Goal: Check status: Check status

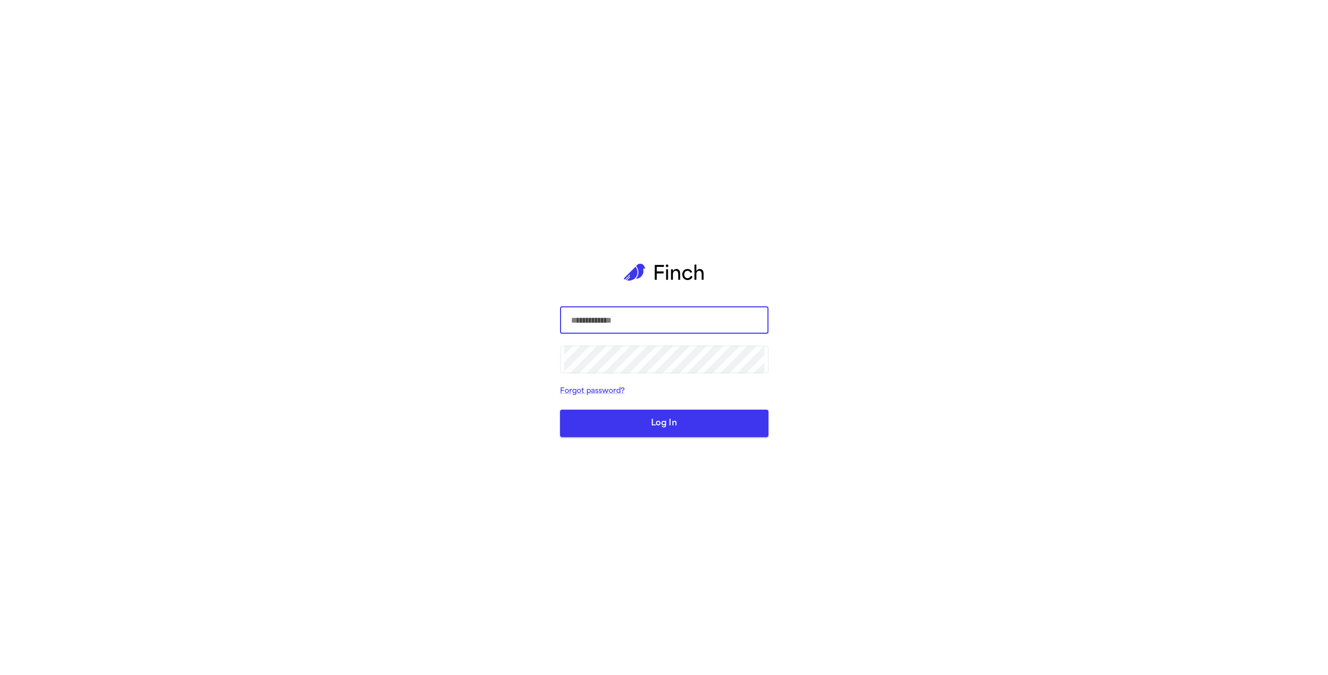
click at [0, 674] on com-1password-button at bounding box center [0, 675] width 0 height 0
type input "**********"
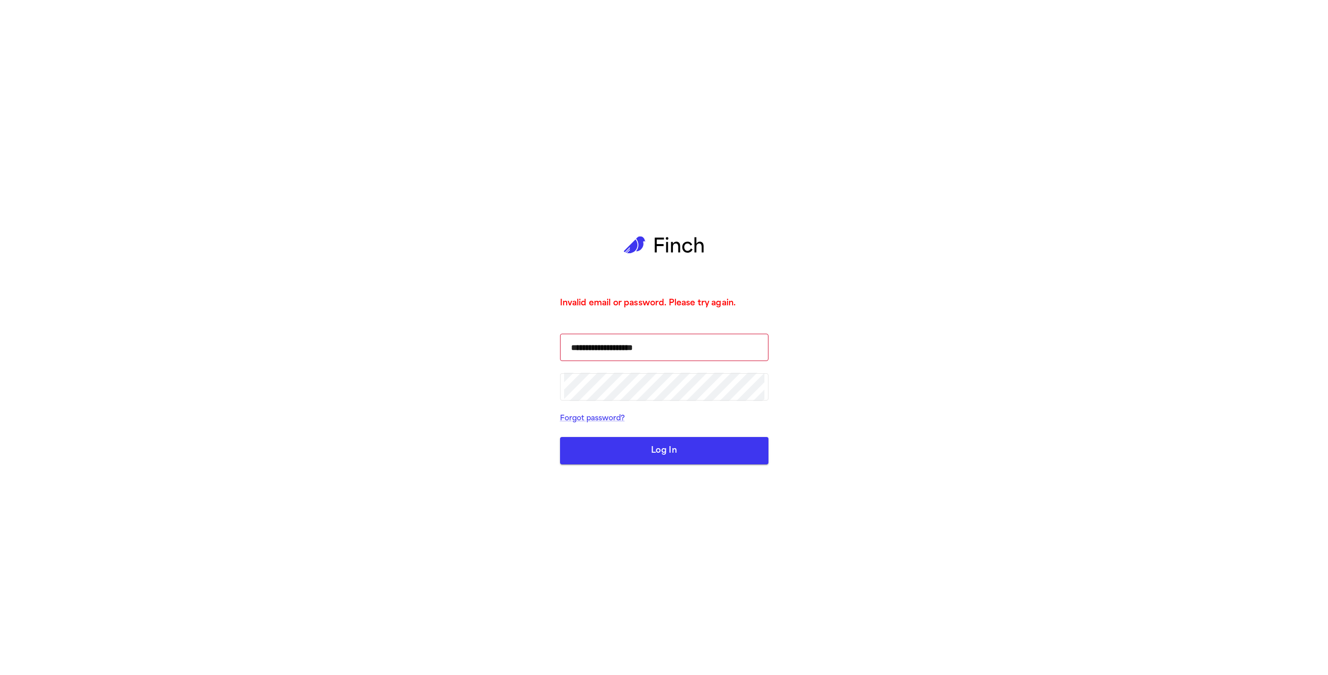
click at [645, 442] on button "Log In" at bounding box center [664, 450] width 208 height 27
click at [642, 451] on button "Log In" at bounding box center [664, 450] width 208 height 27
click at [669, 450] on button "Log In" at bounding box center [664, 450] width 208 height 27
click at [671, 453] on button "Log In" at bounding box center [664, 450] width 208 height 27
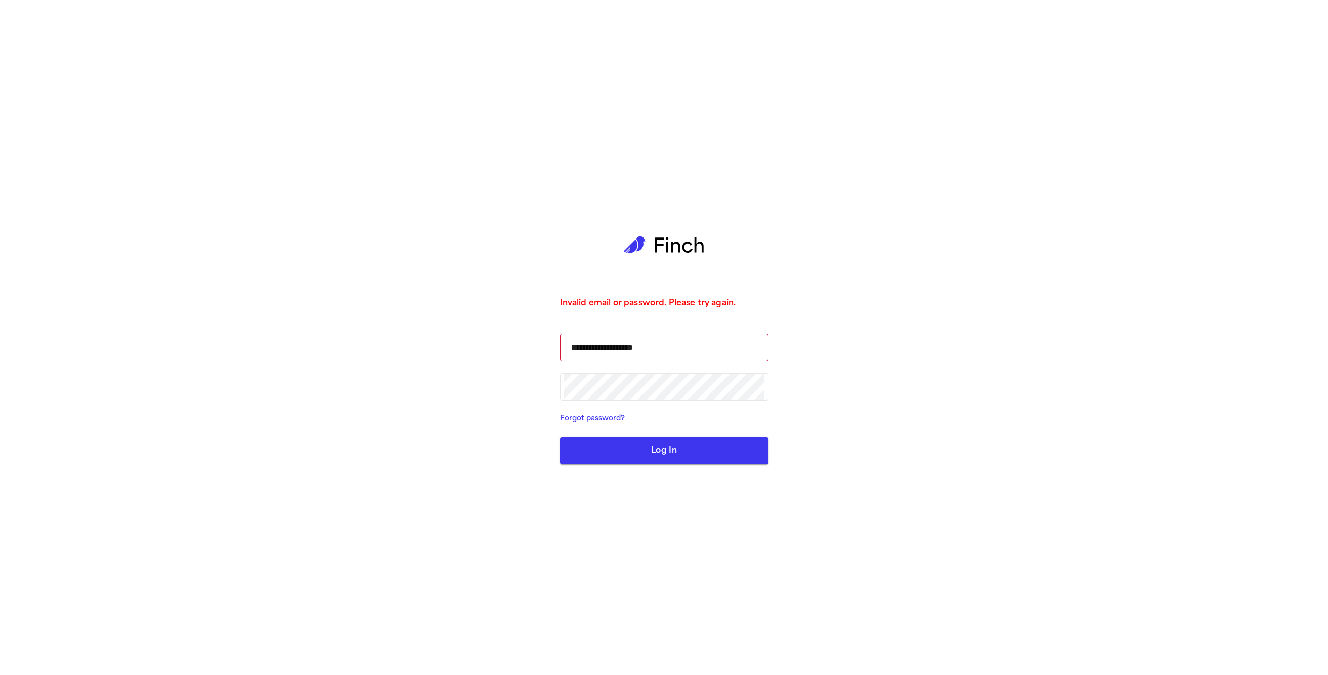
click at [649, 528] on div "**********" at bounding box center [664, 337] width 208 height 675
click at [678, 461] on button "Log In" at bounding box center [664, 450] width 208 height 27
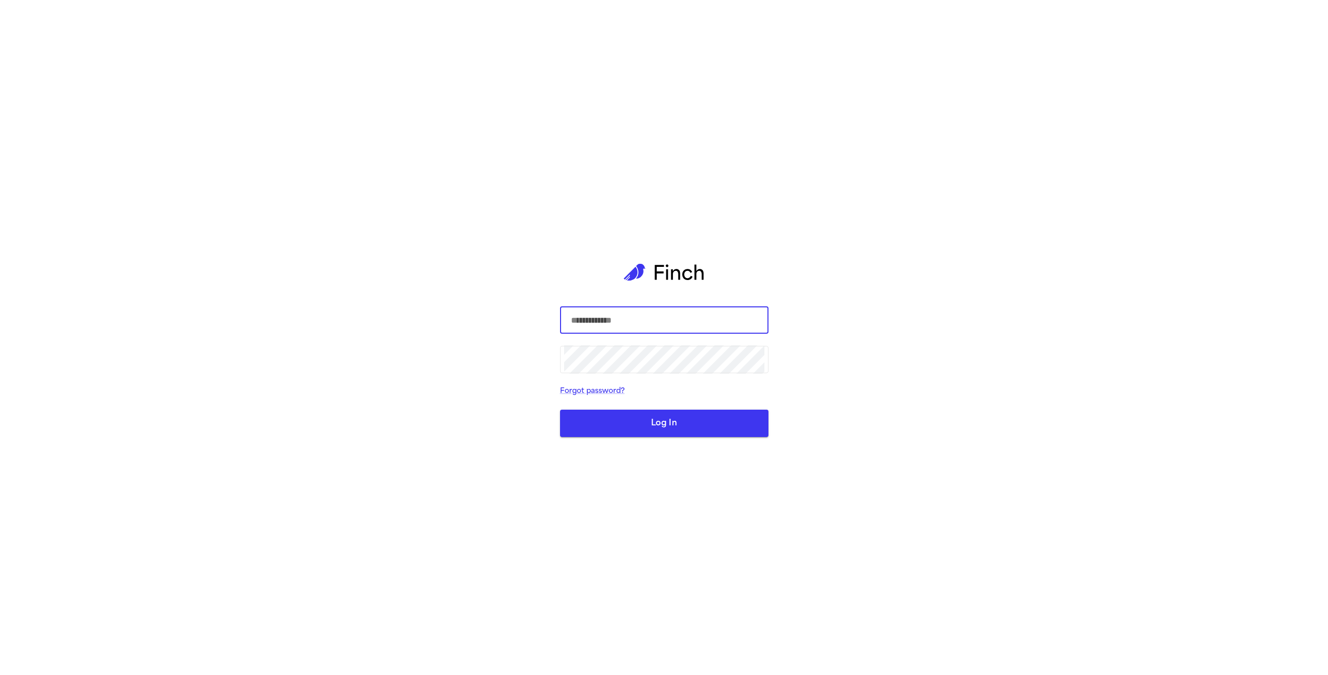
type input "**********"
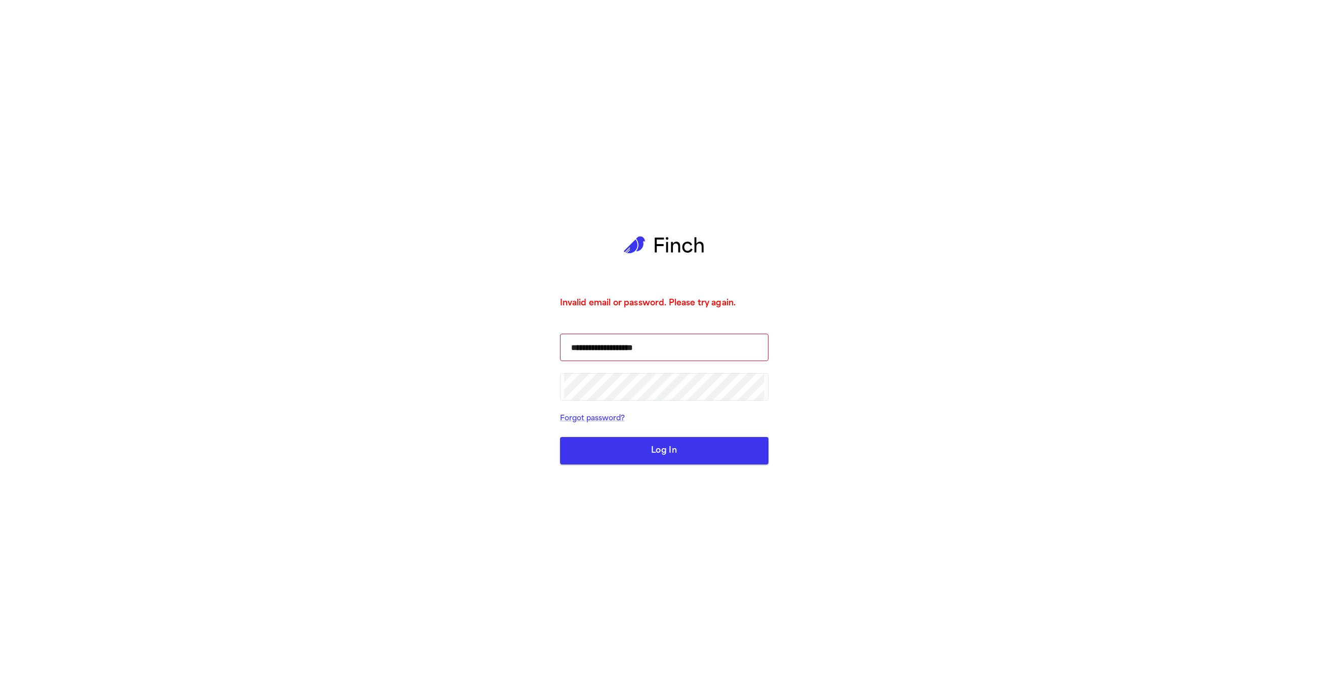
click at [647, 457] on button "Log In" at bounding box center [664, 450] width 208 height 27
click at [682, 468] on div "**********" at bounding box center [664, 337] width 208 height 675
click at [688, 457] on button "Log In" at bounding box center [664, 450] width 208 height 27
click at [688, 458] on button "Log In" at bounding box center [664, 450] width 208 height 27
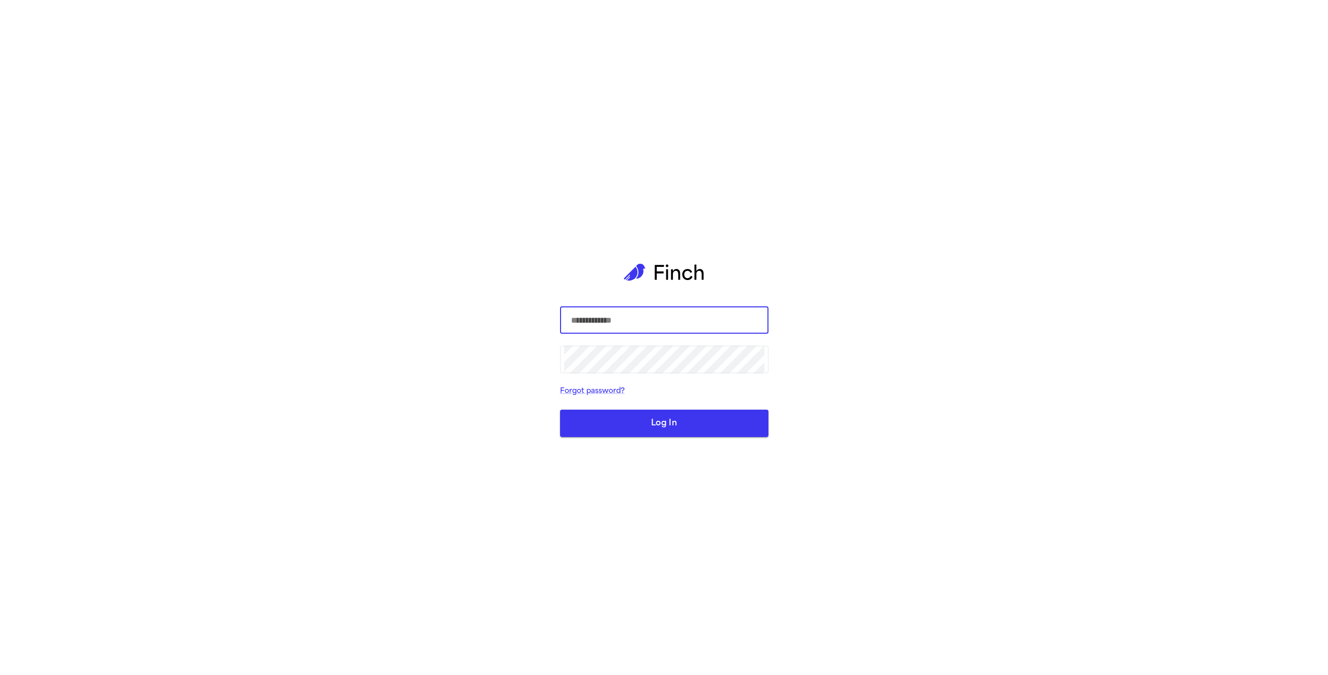
type input "**********"
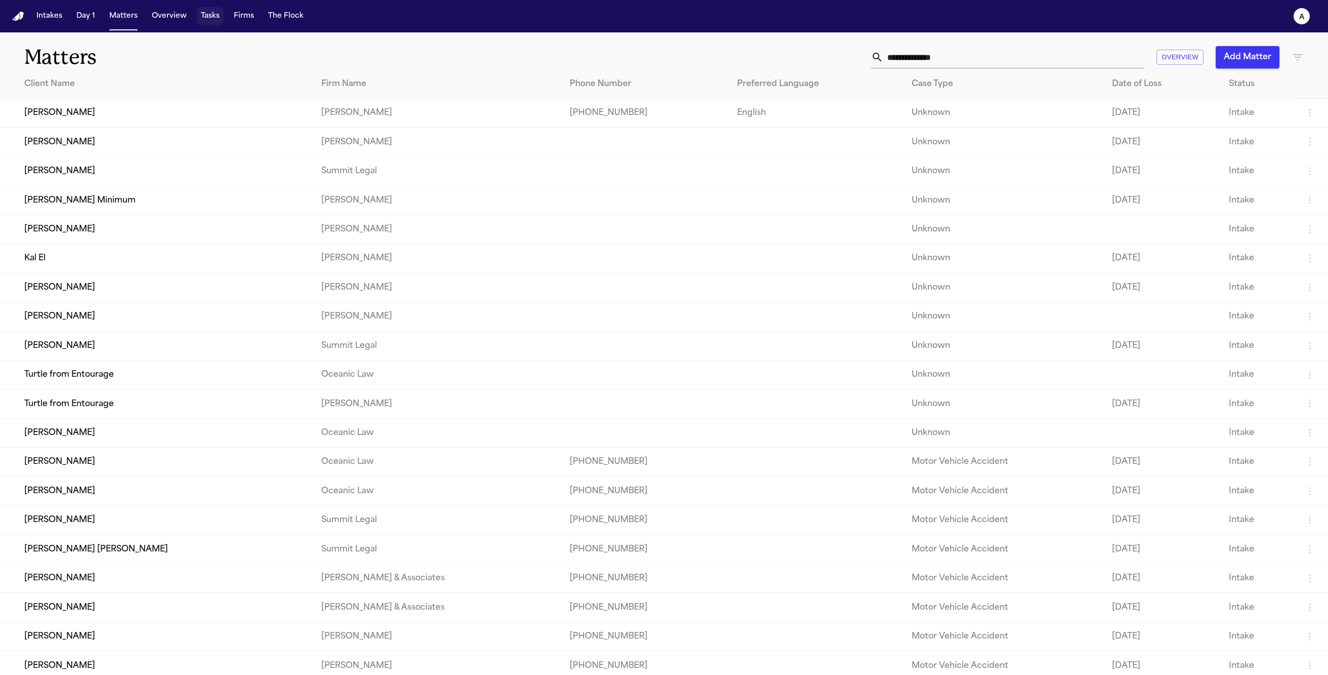
click at [213, 19] on button "Tasks" at bounding box center [210, 16] width 27 height 18
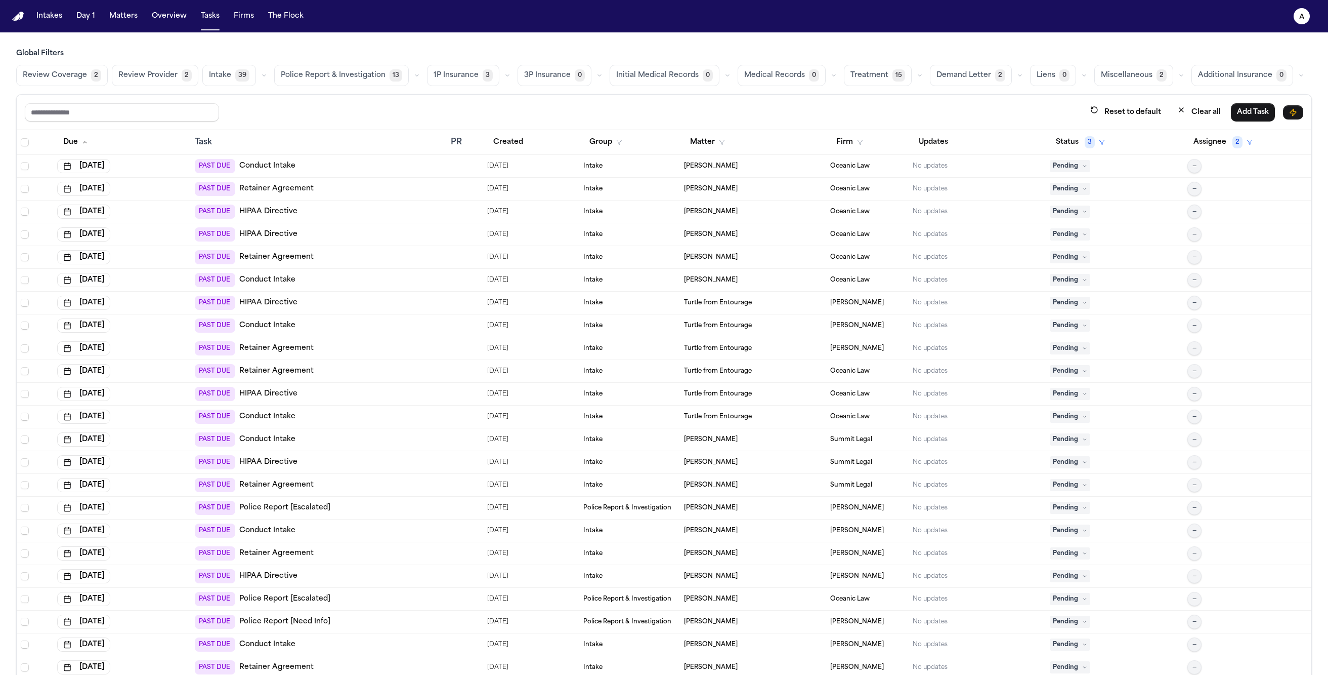
click at [352, 72] on span "Police Report & Investigation" at bounding box center [333, 75] width 105 height 10
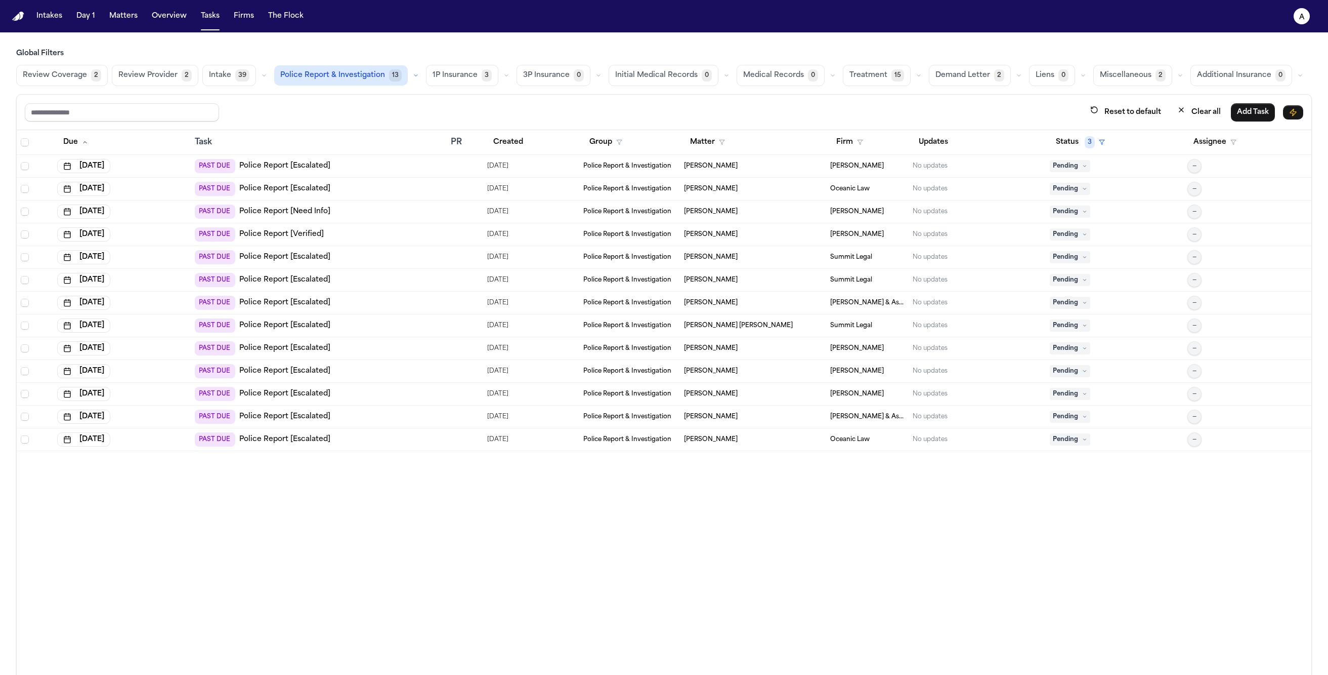
click at [1067, 306] on span "Pending" at bounding box center [1070, 303] width 40 height 12
click at [1083, 445] on div "Blocked" at bounding box center [1093, 444] width 85 height 12
click at [1030, 511] on div "Due Task PR Created Group Matter Firm Updates Status 3 Assignee Aug 15, 2025 PA…" at bounding box center [664, 411] width 1295 height 563
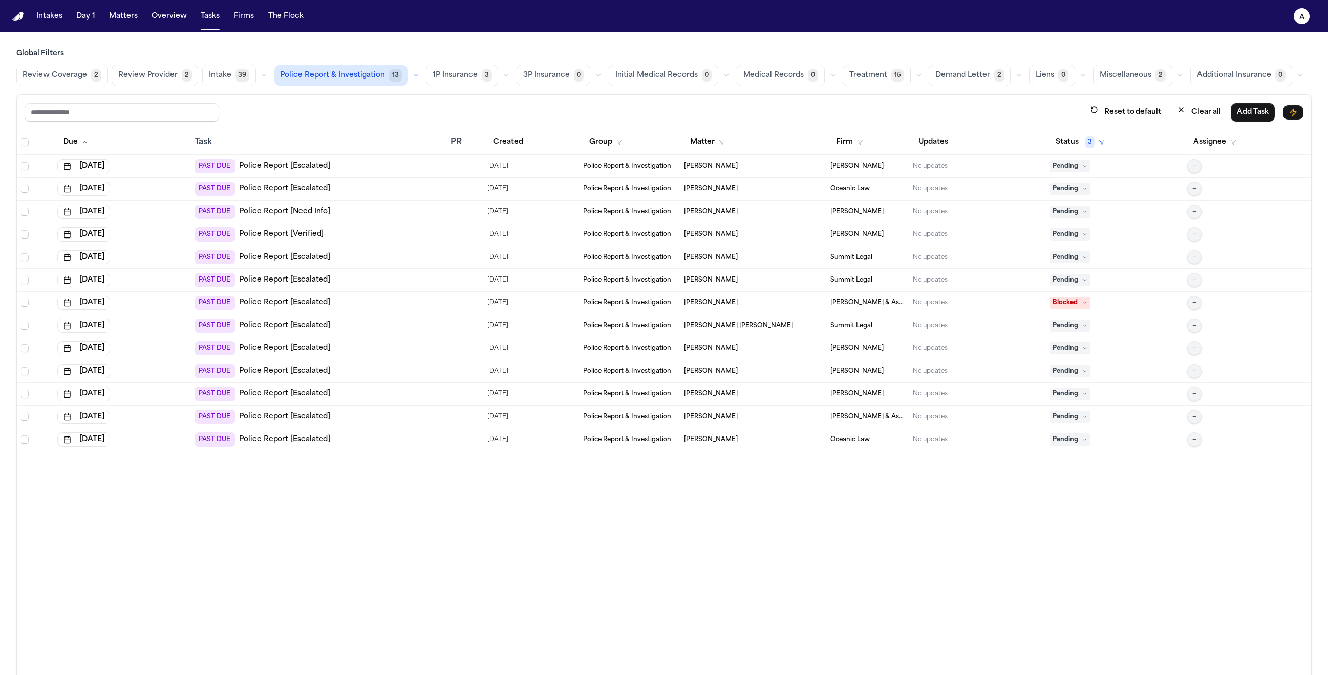
click at [296, 305] on link "Police Report [Escalated]" at bounding box center [284, 303] width 91 height 10
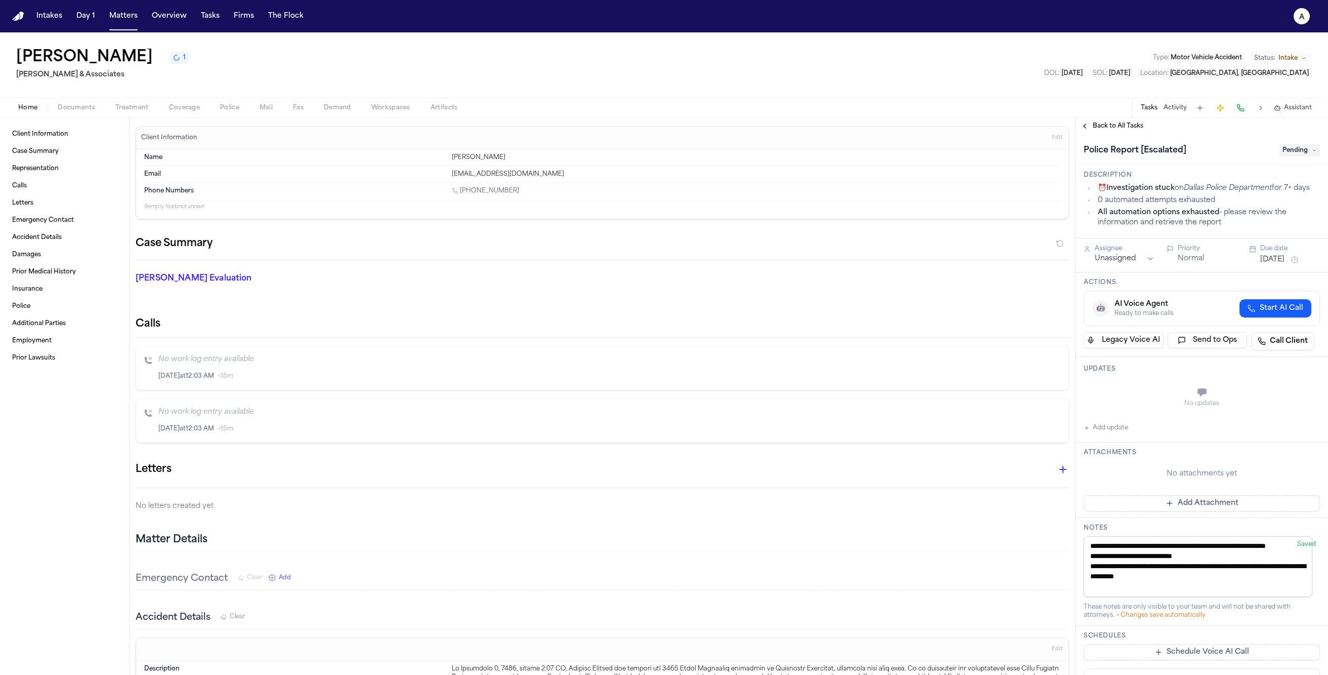
click at [190, 62] on button "1" at bounding box center [179, 58] width 21 height 12
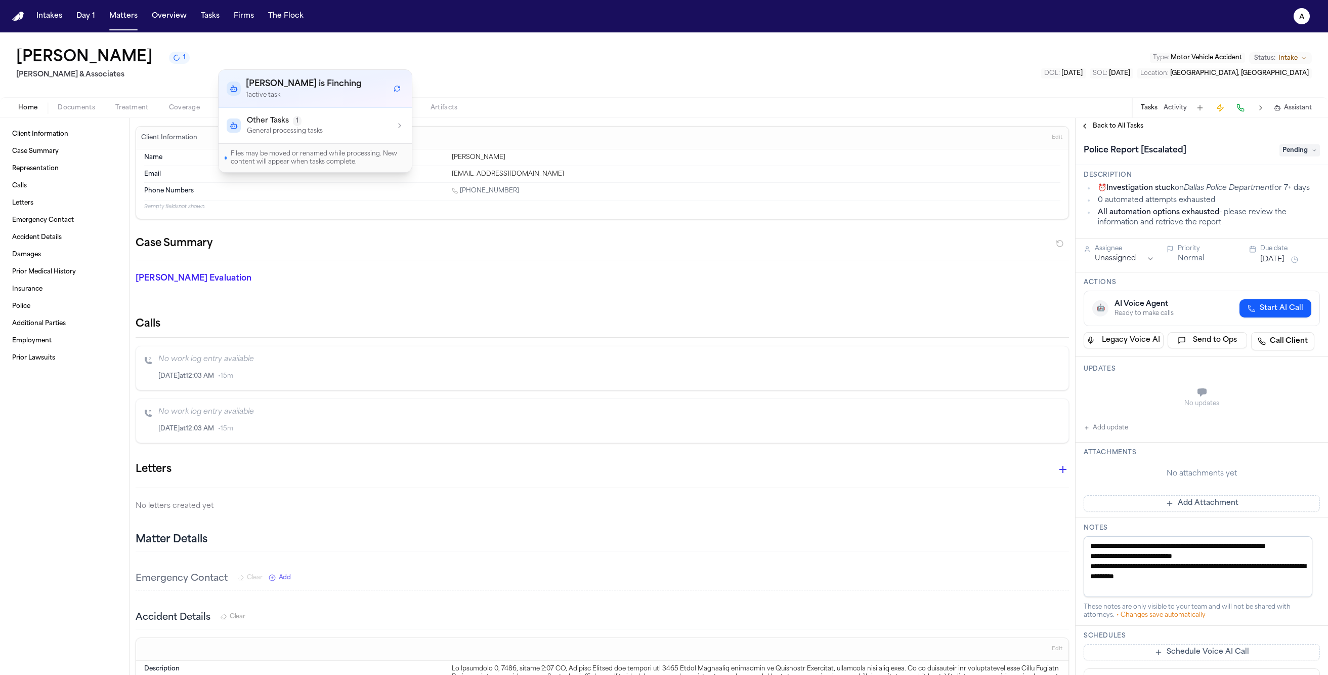
click at [299, 119] on span "1" at bounding box center [297, 121] width 9 height 10
click at [299, 120] on span "1" at bounding box center [297, 121] width 9 height 10
click at [462, 56] on div "Eduardo Javier Montoya 1 Baker & Associates Type : Motor Vehicle Accident Statu…" at bounding box center [664, 64] width 1328 height 65
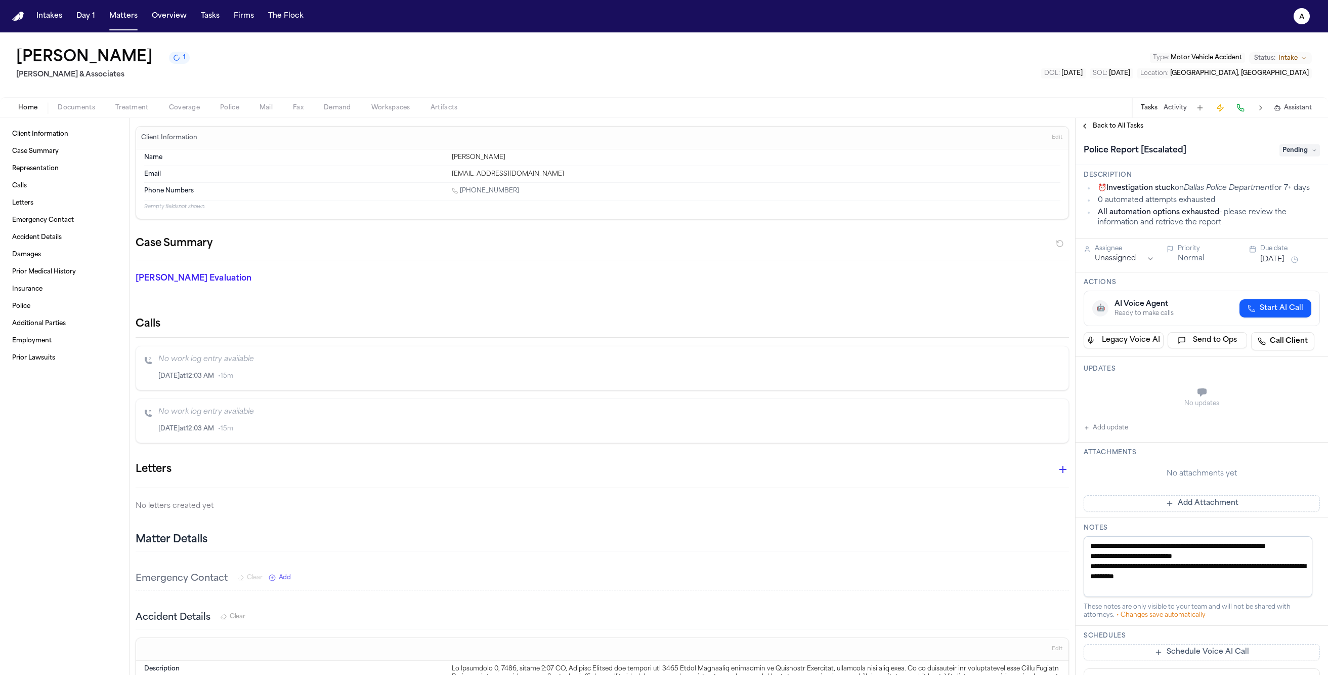
click at [1179, 107] on button "Activity" at bounding box center [1175, 108] width 23 height 8
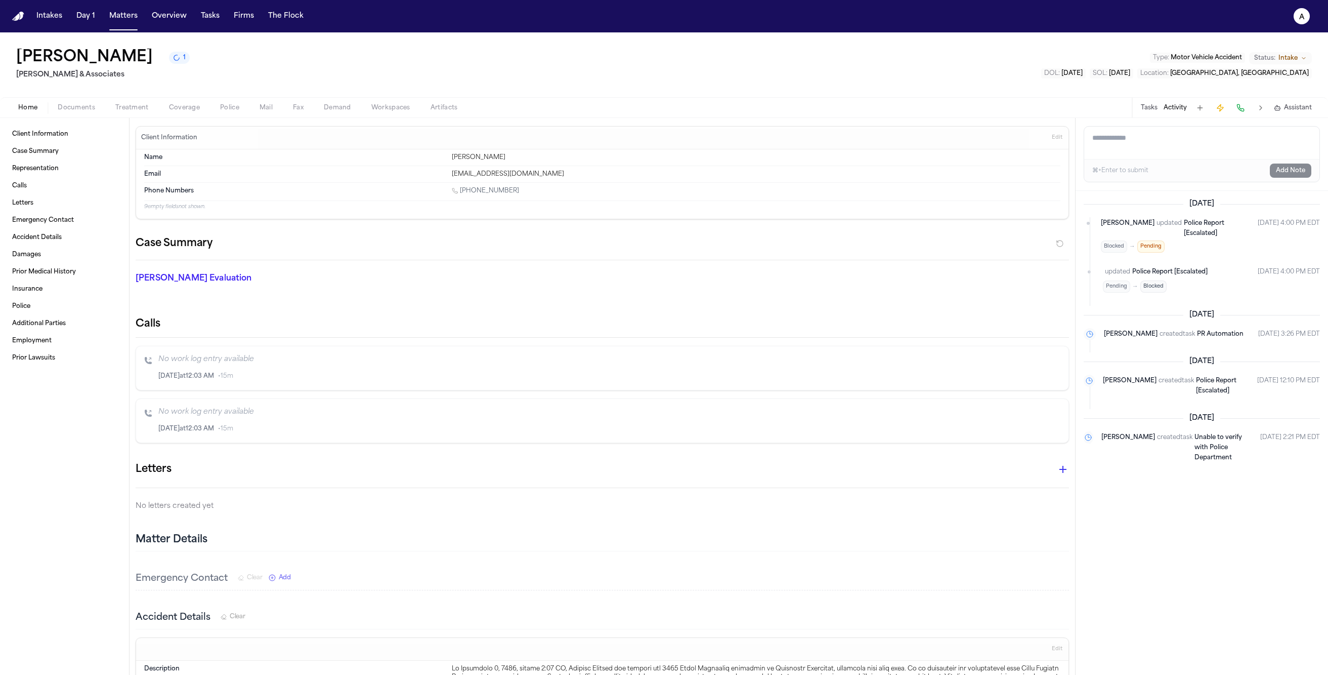
click at [1150, 108] on button "Tasks" at bounding box center [1149, 108] width 17 height 8
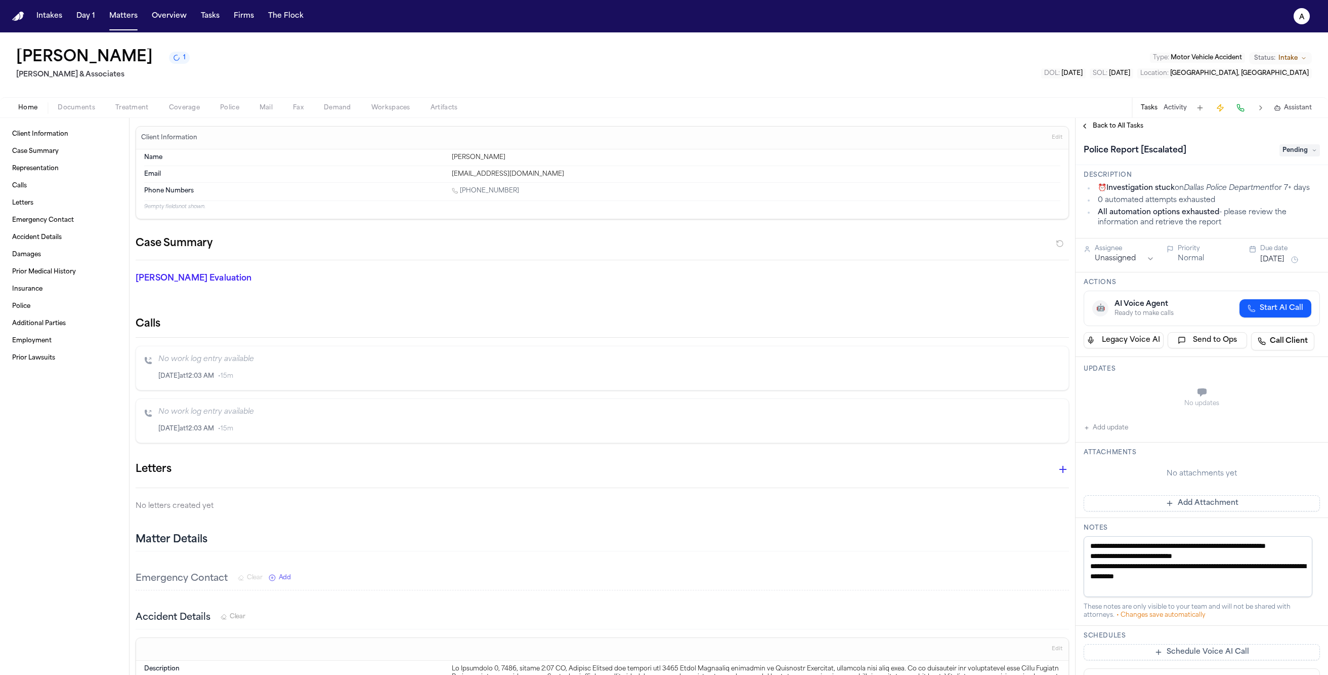
click at [1296, 147] on span "Pending" at bounding box center [1300, 150] width 40 height 12
click at [1261, 292] on div "Blocked" at bounding box center [1275, 292] width 85 height 12
click at [865, 185] on div "Client Information Case Summary Representation Calls Letters Emergency Contact …" at bounding box center [664, 396] width 1328 height 557
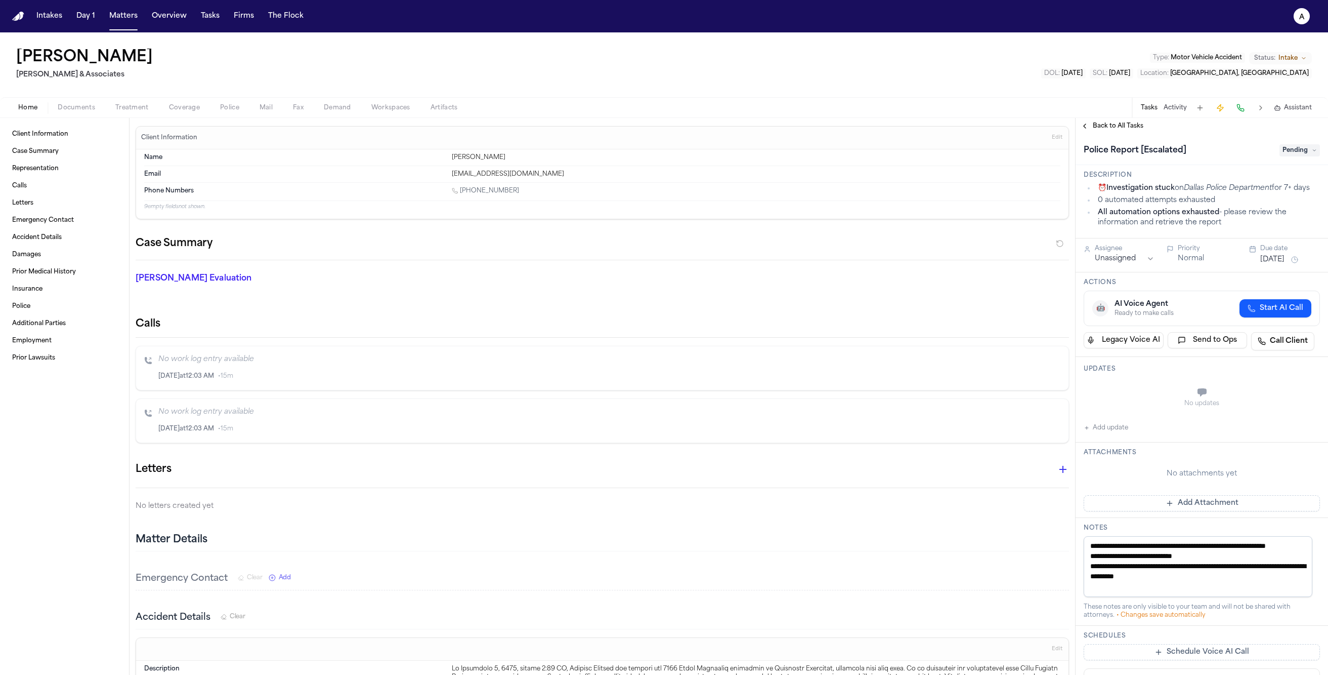
click at [1292, 152] on span "Pending" at bounding box center [1300, 150] width 40 height 12
click at [1270, 292] on div "Blocked" at bounding box center [1275, 292] width 85 height 12
click at [898, 168] on div "Client Information Case Summary Representation Calls Letters Emergency Contact …" at bounding box center [664, 396] width 1328 height 557
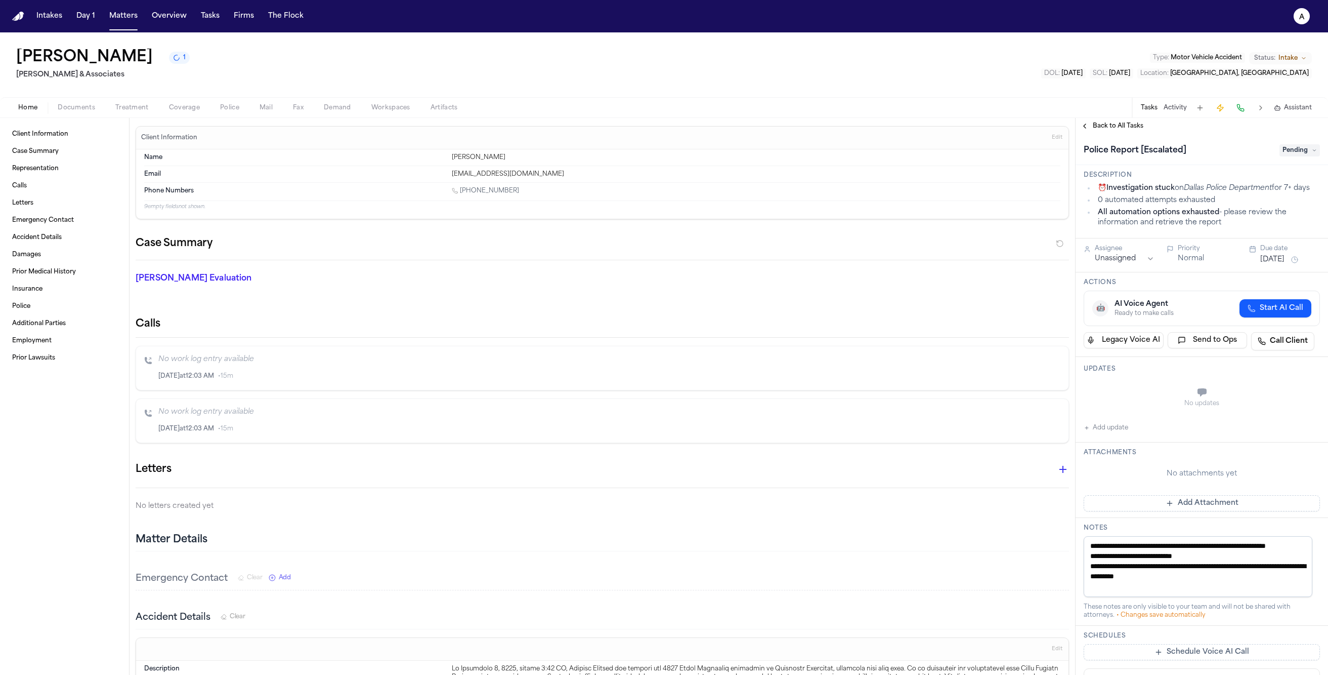
click at [1288, 149] on span "Pending" at bounding box center [1300, 150] width 40 height 12
click at [1266, 297] on div "Blocked" at bounding box center [1275, 292] width 85 height 12
click at [944, 332] on div "Client Information Case Summary Representation Calls Letters Emergency Contact …" at bounding box center [664, 396] width 1328 height 557
click at [224, 106] on span "Police" at bounding box center [229, 108] width 19 height 8
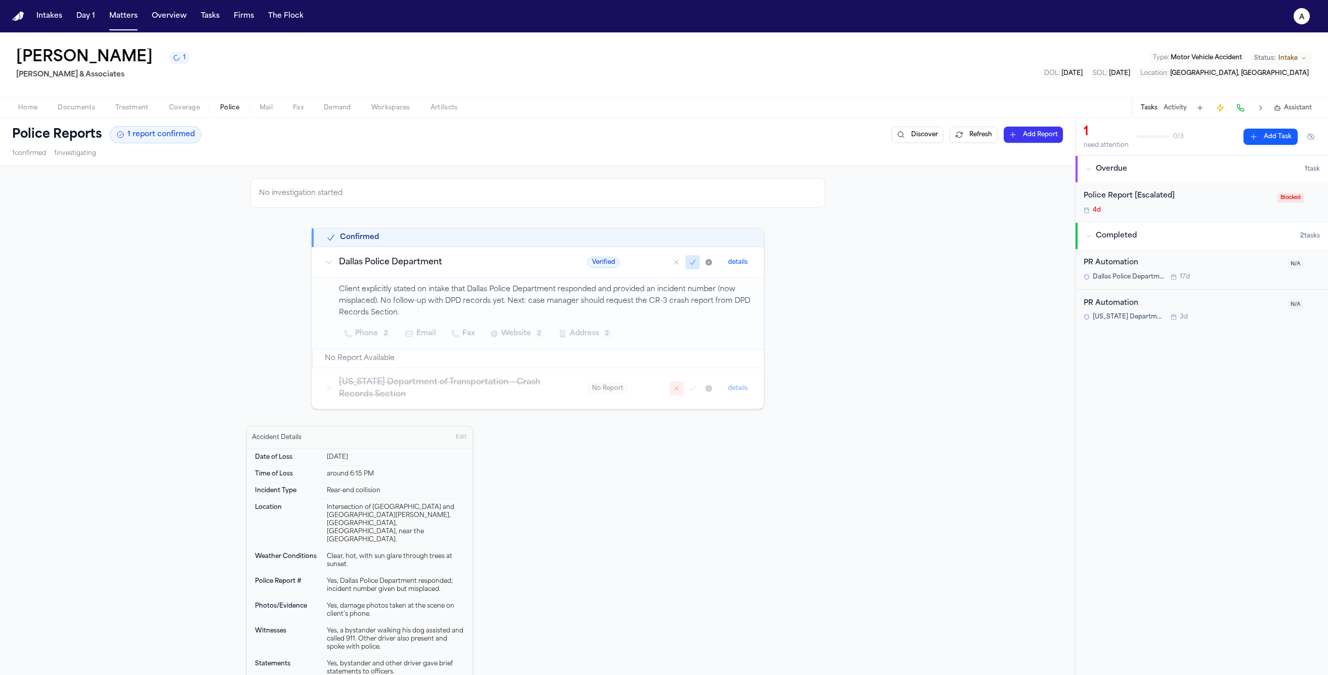
click at [348, 229] on td "Confirmed" at bounding box center [538, 237] width 451 height 19
click at [356, 253] on td "Dallas Police Department" at bounding box center [444, 262] width 263 height 31
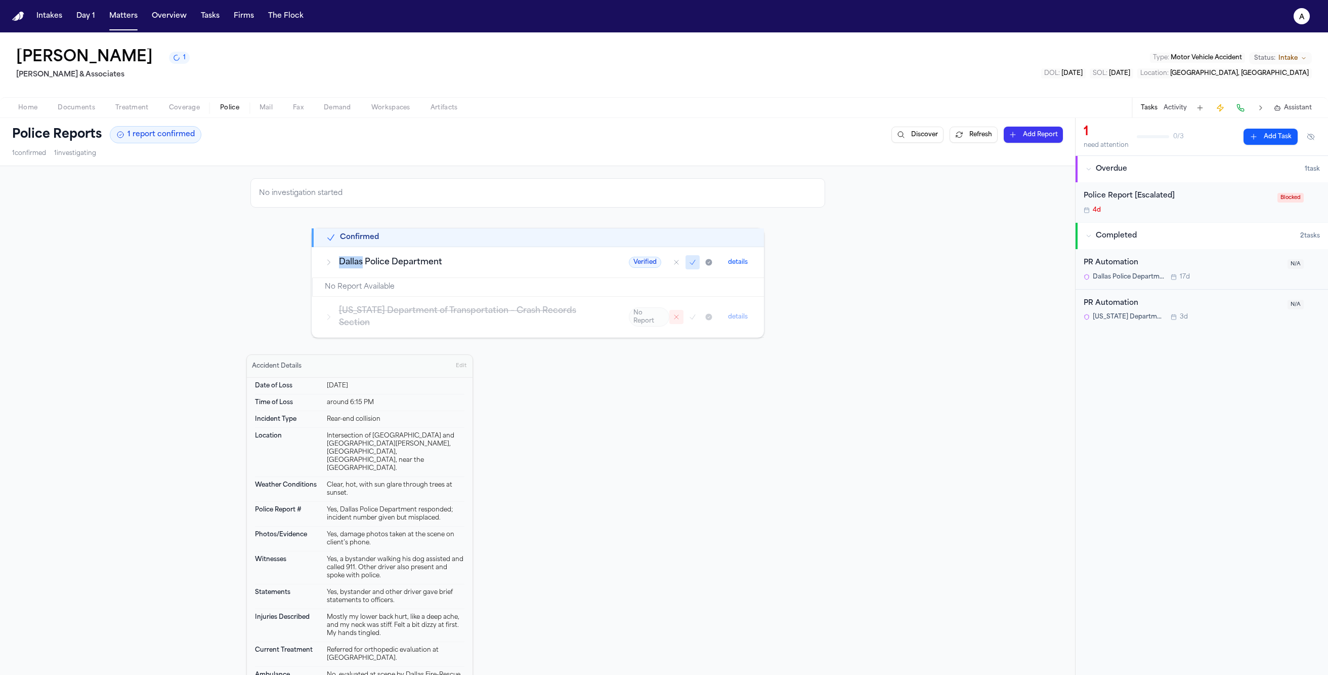
click at [356, 253] on td "Dallas Police Department" at bounding box center [465, 262] width 304 height 31
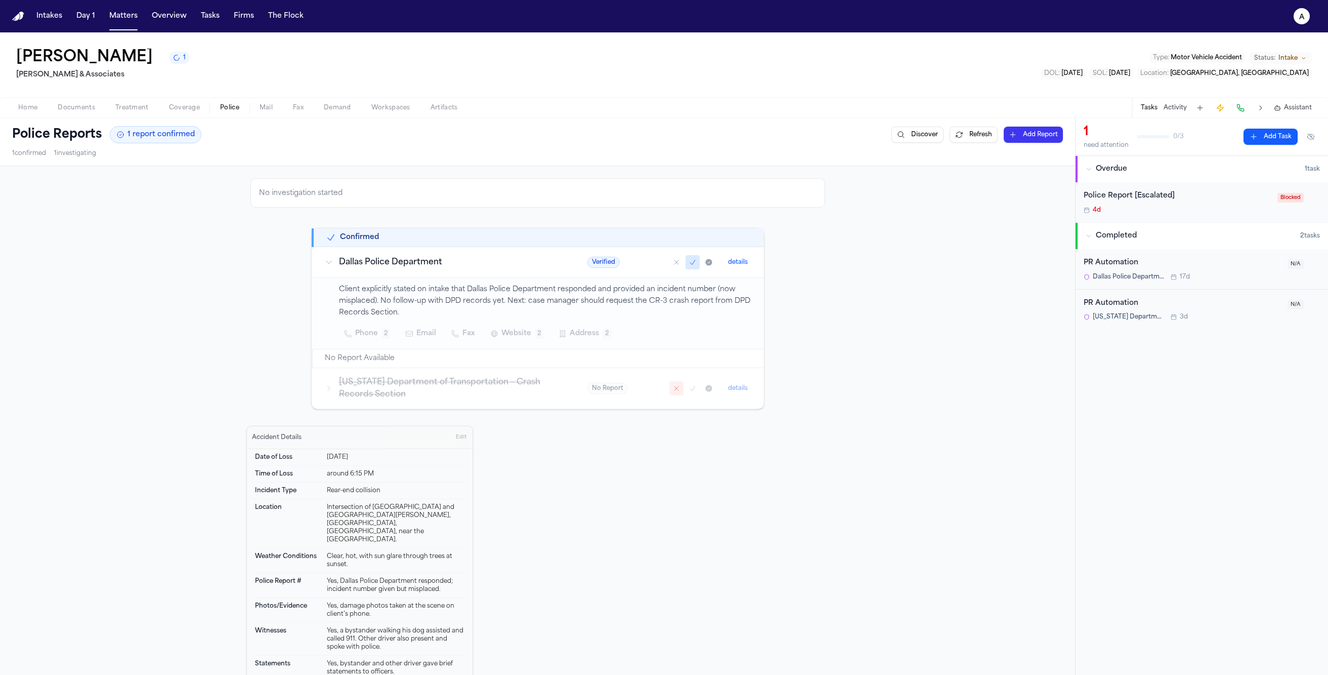
click at [387, 234] on div "Confirmed" at bounding box center [539, 237] width 426 height 10
click at [328, 269] on td "Dallas Police Department" at bounding box center [444, 262] width 263 height 31
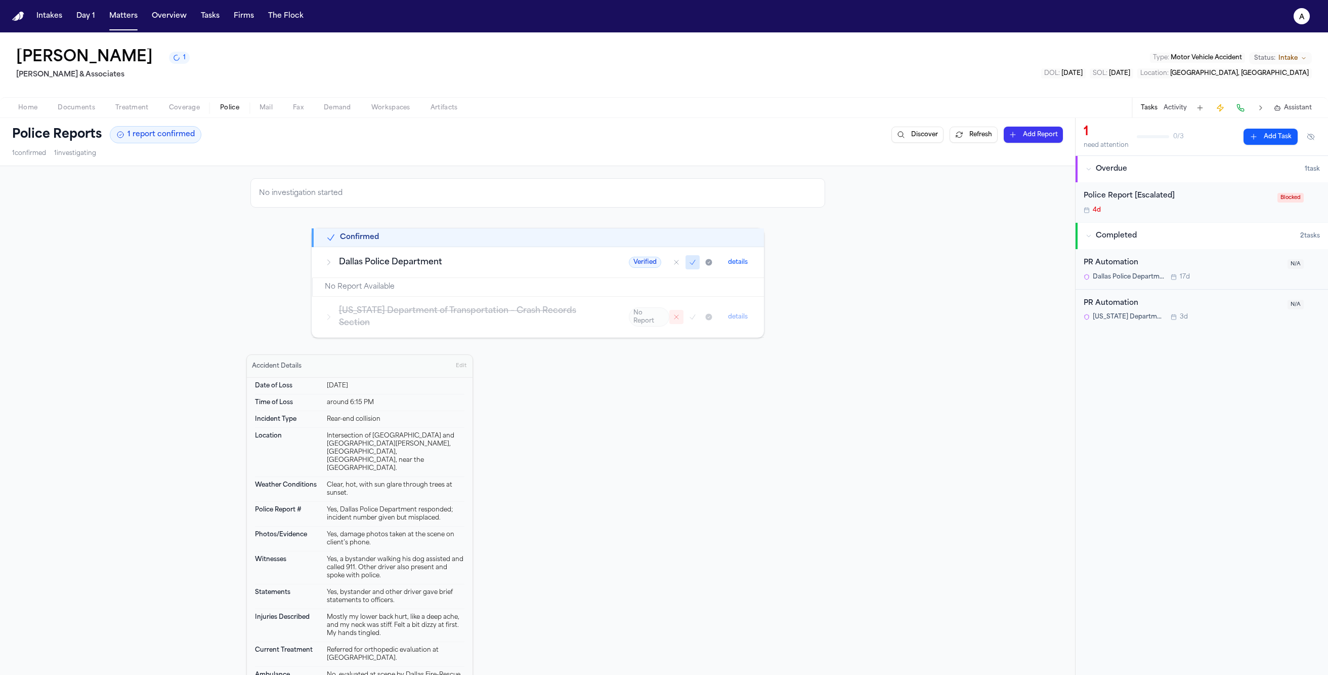
click at [329, 269] on td "Dallas Police Department" at bounding box center [465, 262] width 304 height 31
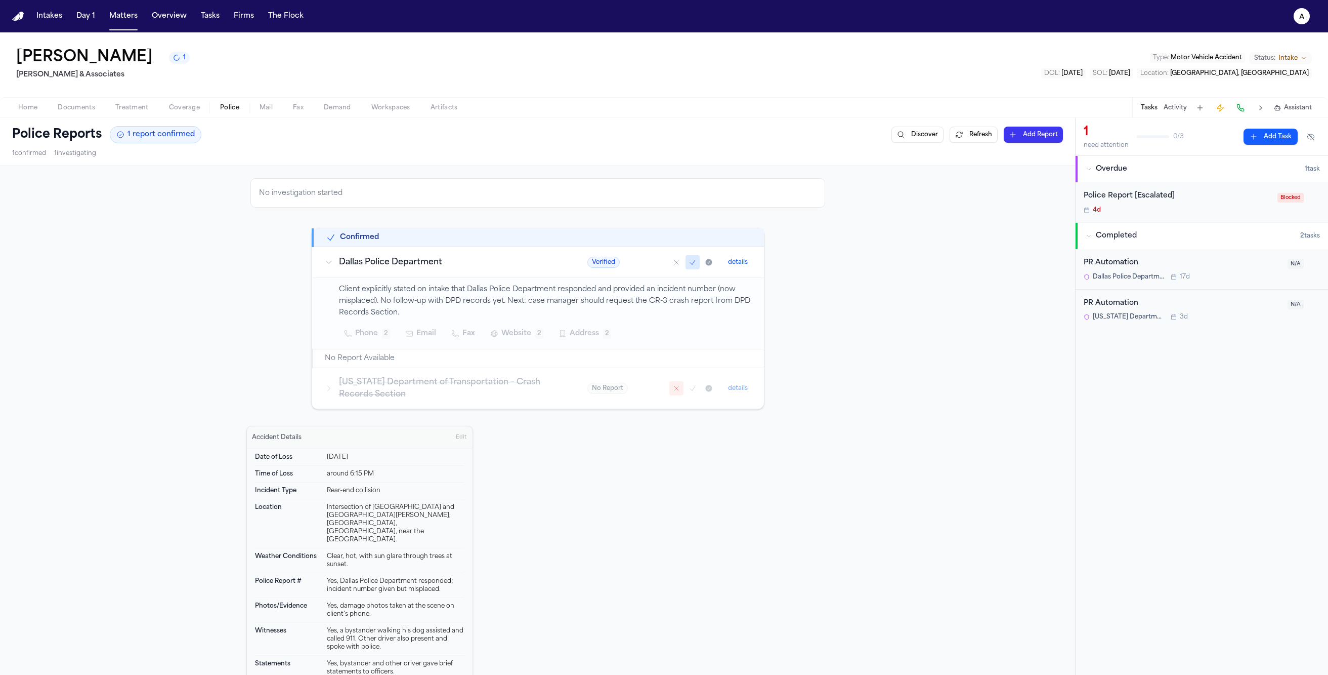
click at [337, 363] on h2 "No Report Available" at bounding box center [360, 358] width 70 height 10
click at [356, 278] on td "Client explicitly stated on intake that Dallas Police Department responded and …" at bounding box center [538, 313] width 451 height 71
click at [359, 267] on h3 "Dallas Police Department" at bounding box center [451, 262] width 224 height 12
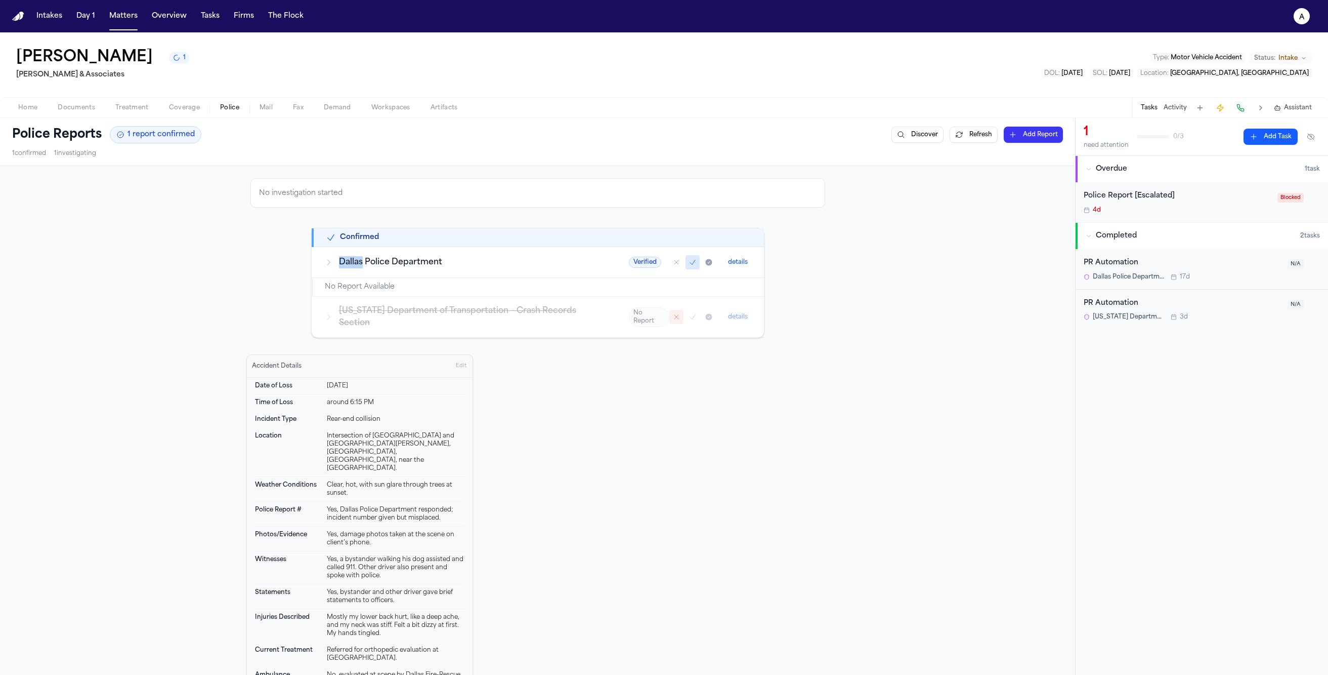
click at [359, 267] on h3 "Dallas Police Department" at bounding box center [472, 262] width 266 height 12
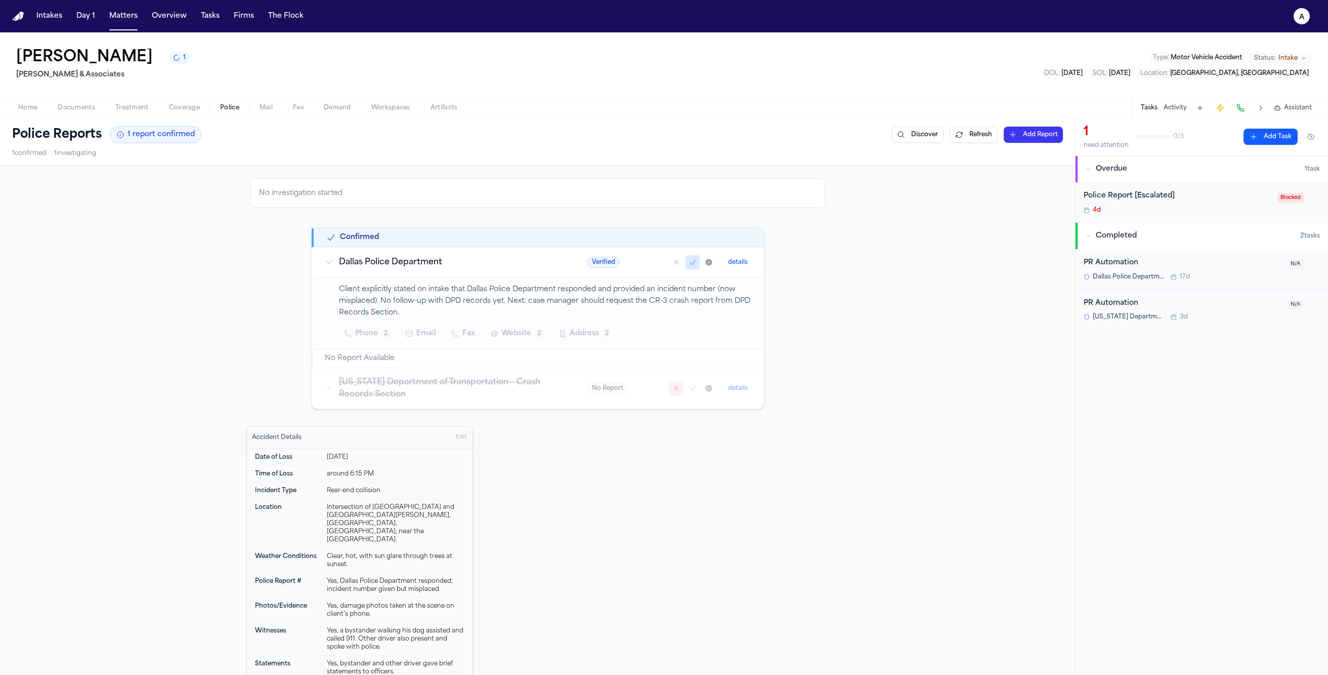
click at [452, 227] on div "No investigation started Confirmed Dallas Police Department Verified details Cl…" at bounding box center [537, 509] width 583 height 670
click at [424, 252] on td "Dallas Police Department" at bounding box center [444, 262] width 263 height 31
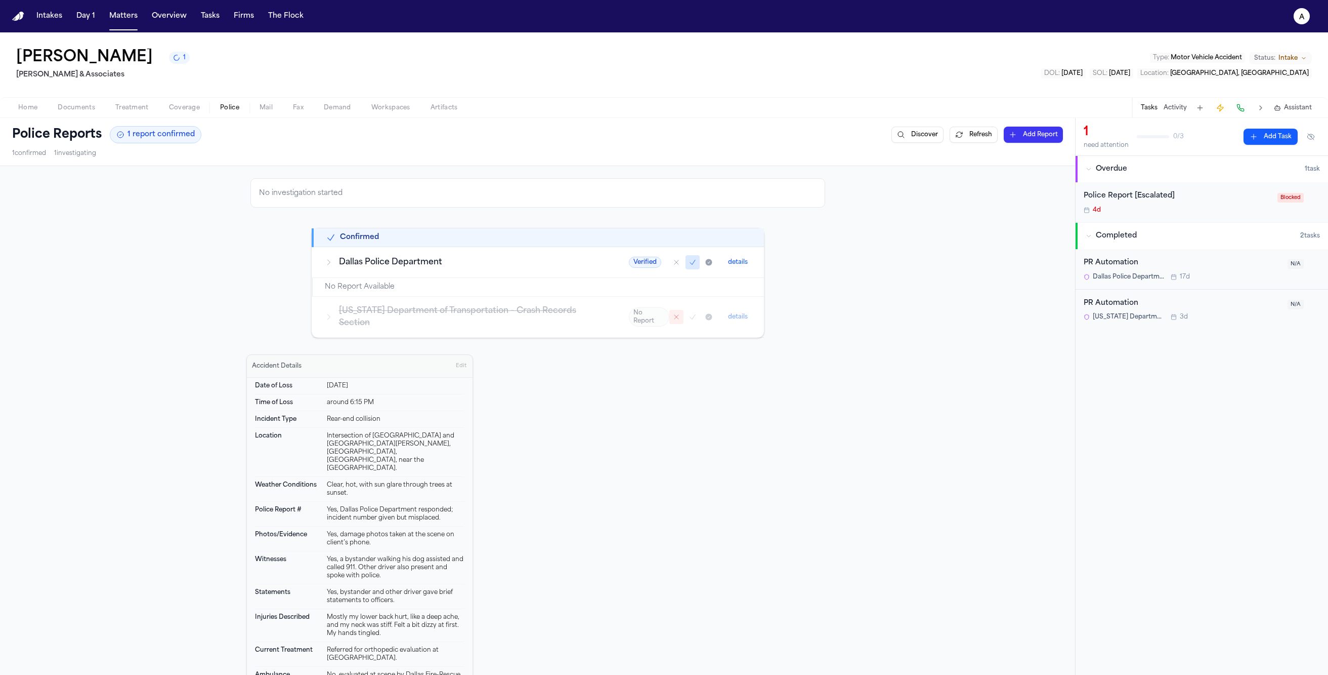
click at [400, 274] on td "Dallas Police Department" at bounding box center [465, 262] width 304 height 31
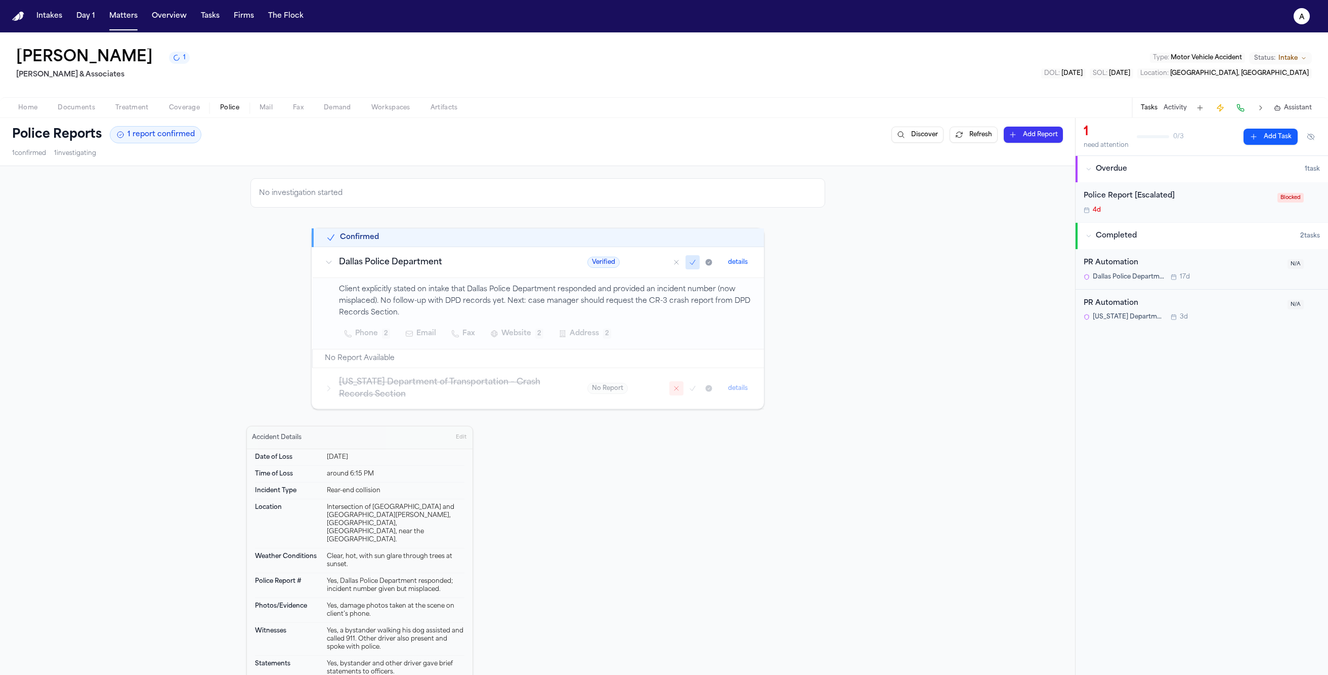
click at [401, 275] on td "Dallas Police Department" at bounding box center [444, 262] width 263 height 31
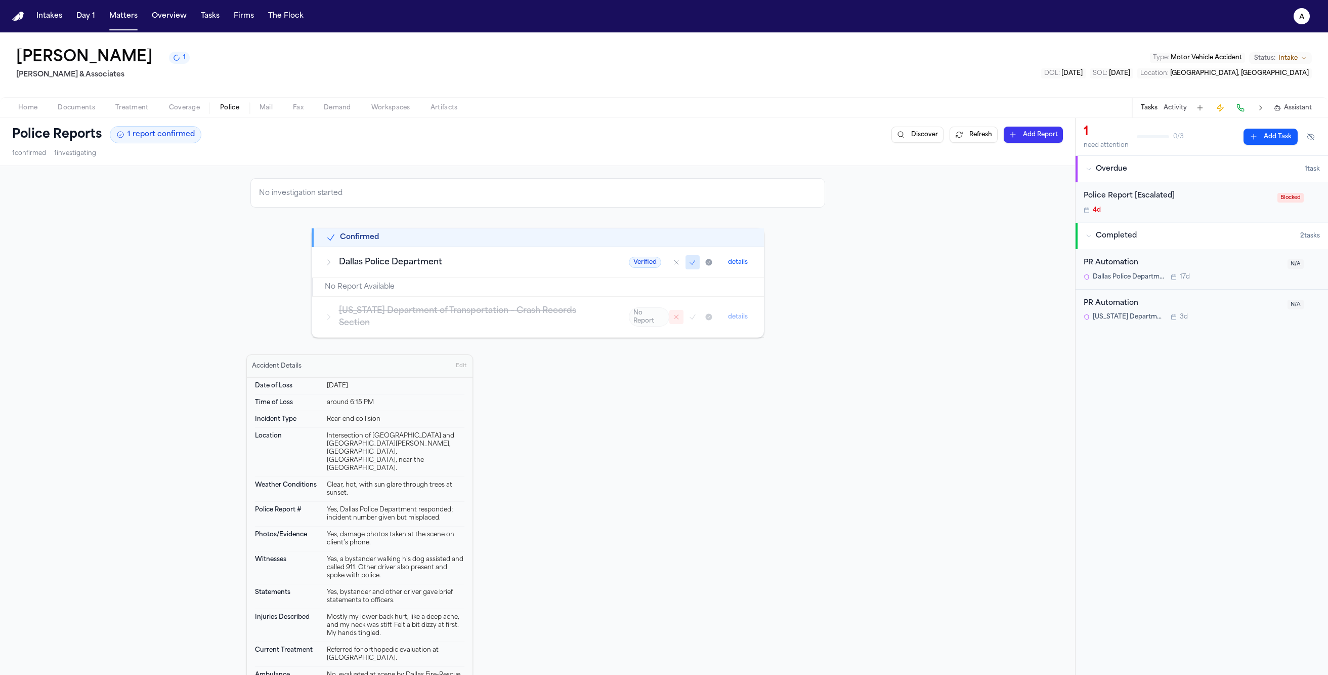
click at [401, 276] on td "Dallas Police Department" at bounding box center [465, 262] width 304 height 31
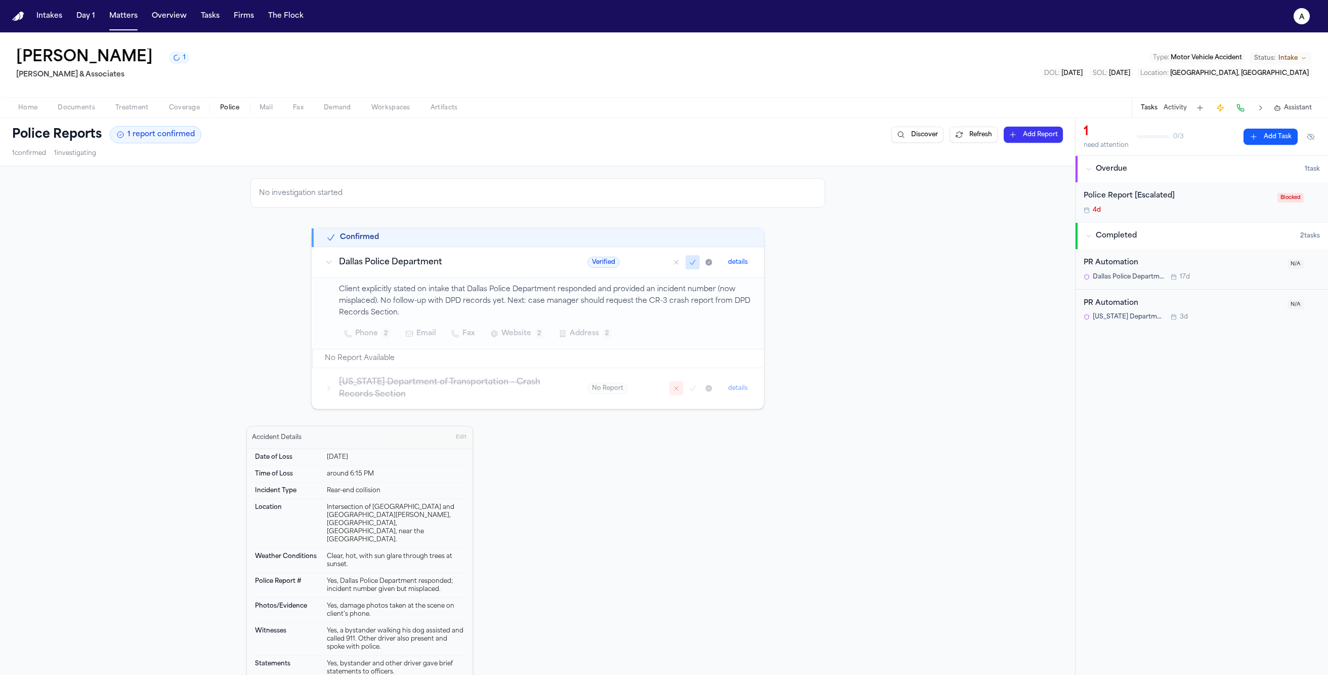
click at [399, 276] on td "Dallas Police Department" at bounding box center [444, 262] width 263 height 31
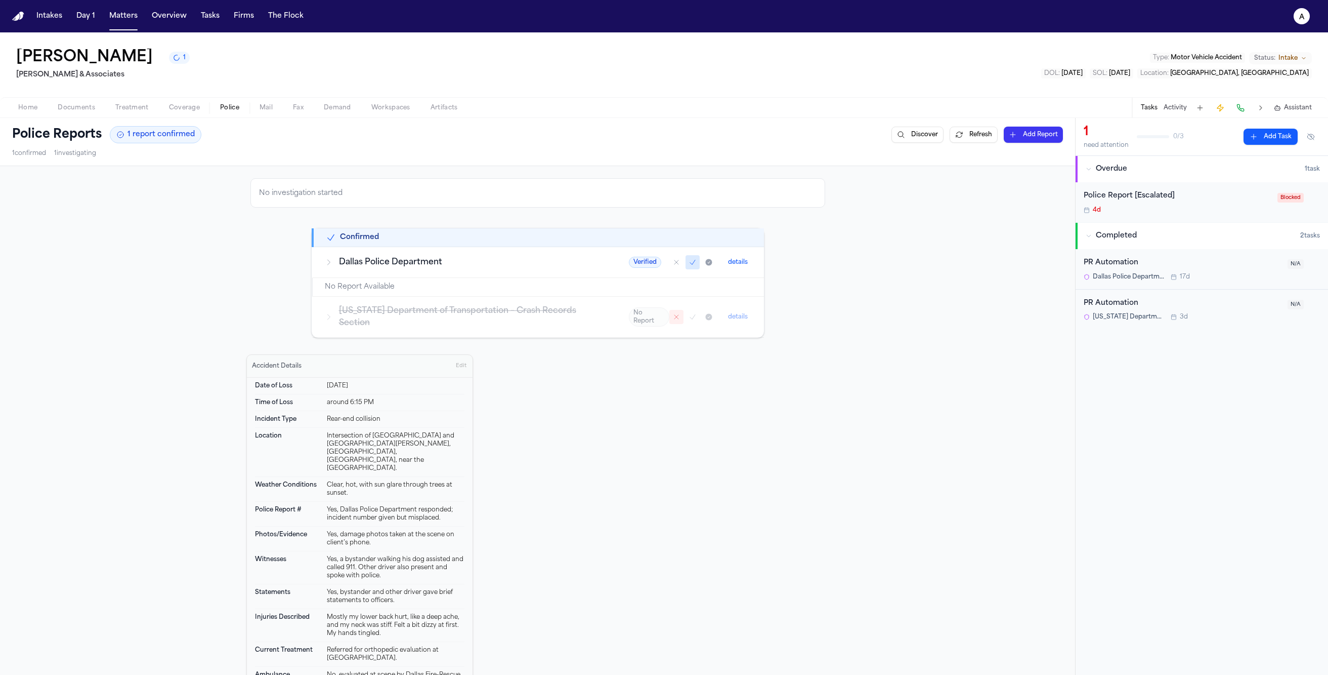
click at [399, 276] on td "Dallas Police Department" at bounding box center [465, 262] width 304 height 31
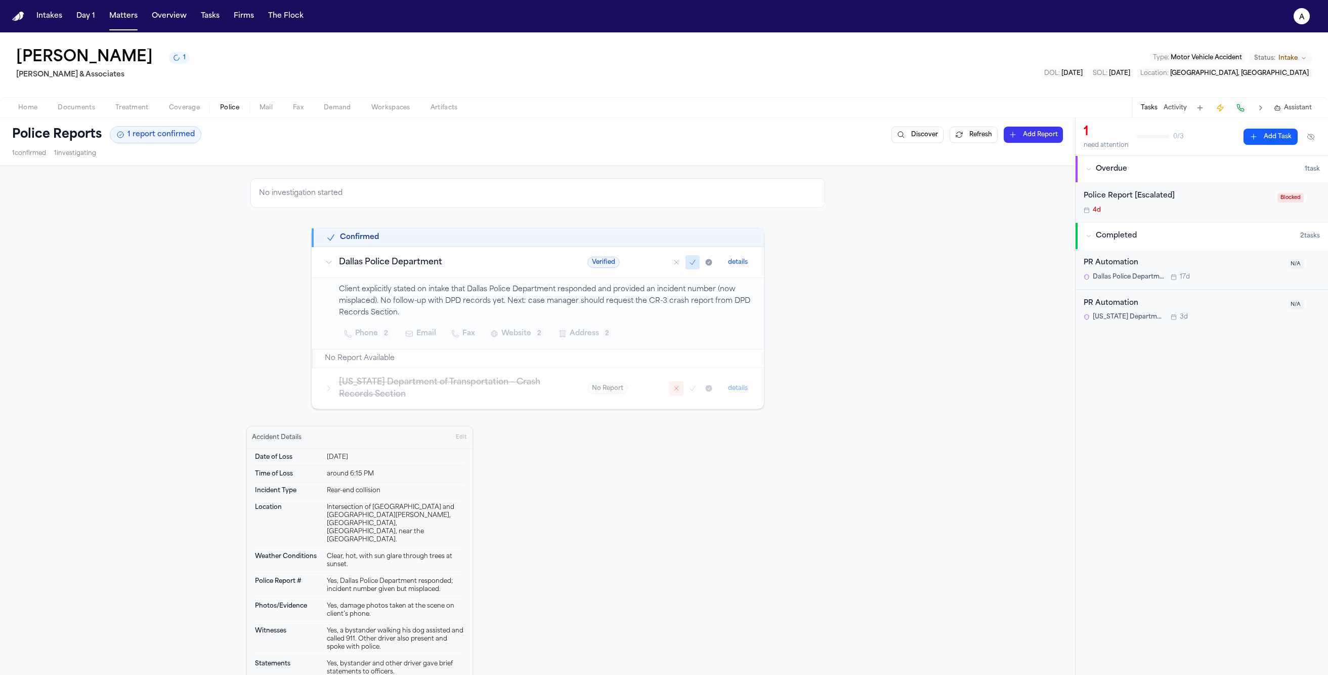
click at [382, 301] on p "Client explicitly stated on intake that Dallas Police Department responded and …" at bounding box center [545, 301] width 413 height 34
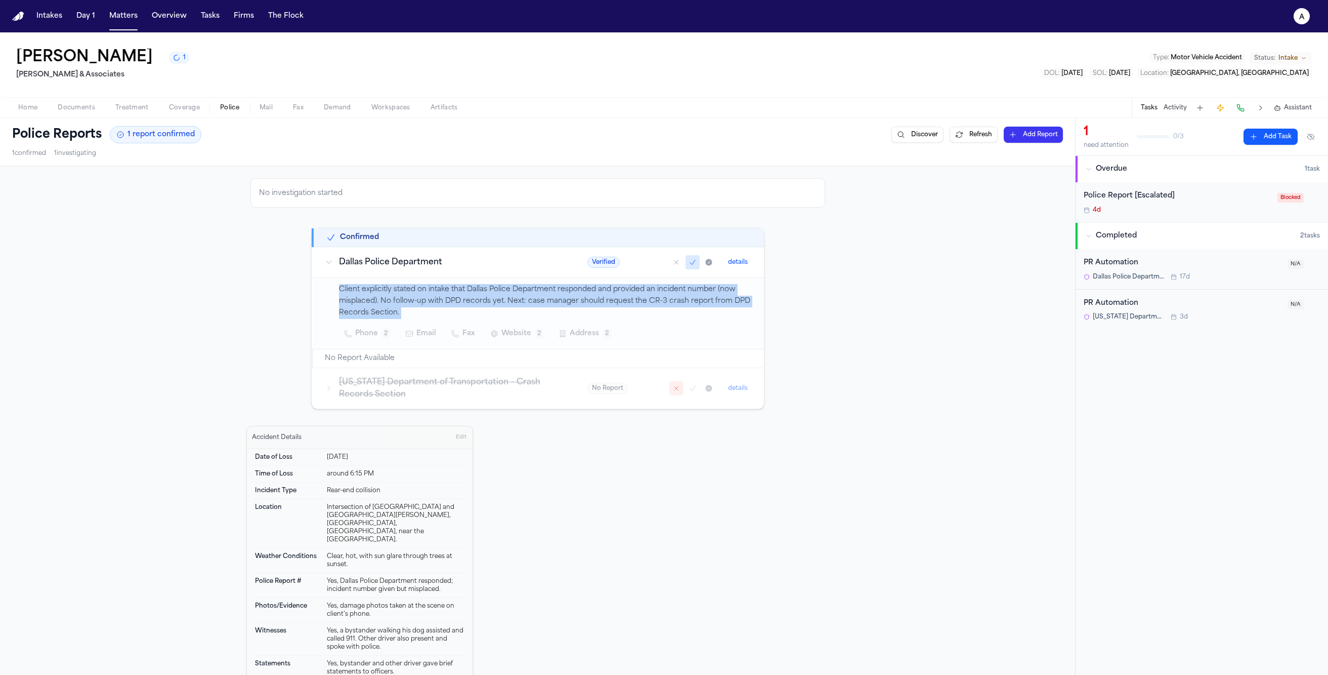
click at [382, 301] on p "Client explicitly stated on intake that Dallas Police Department responded and …" at bounding box center [545, 301] width 413 height 34
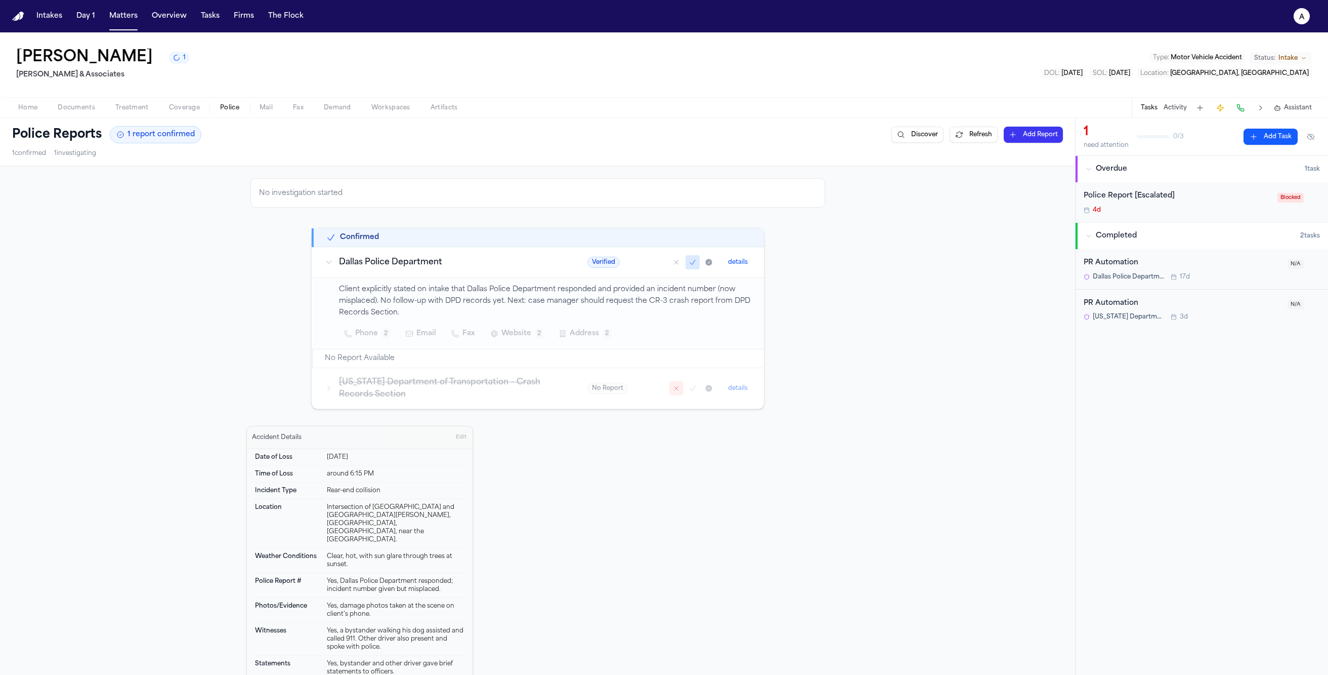
click at [406, 274] on td "Dallas Police Department" at bounding box center [444, 262] width 263 height 31
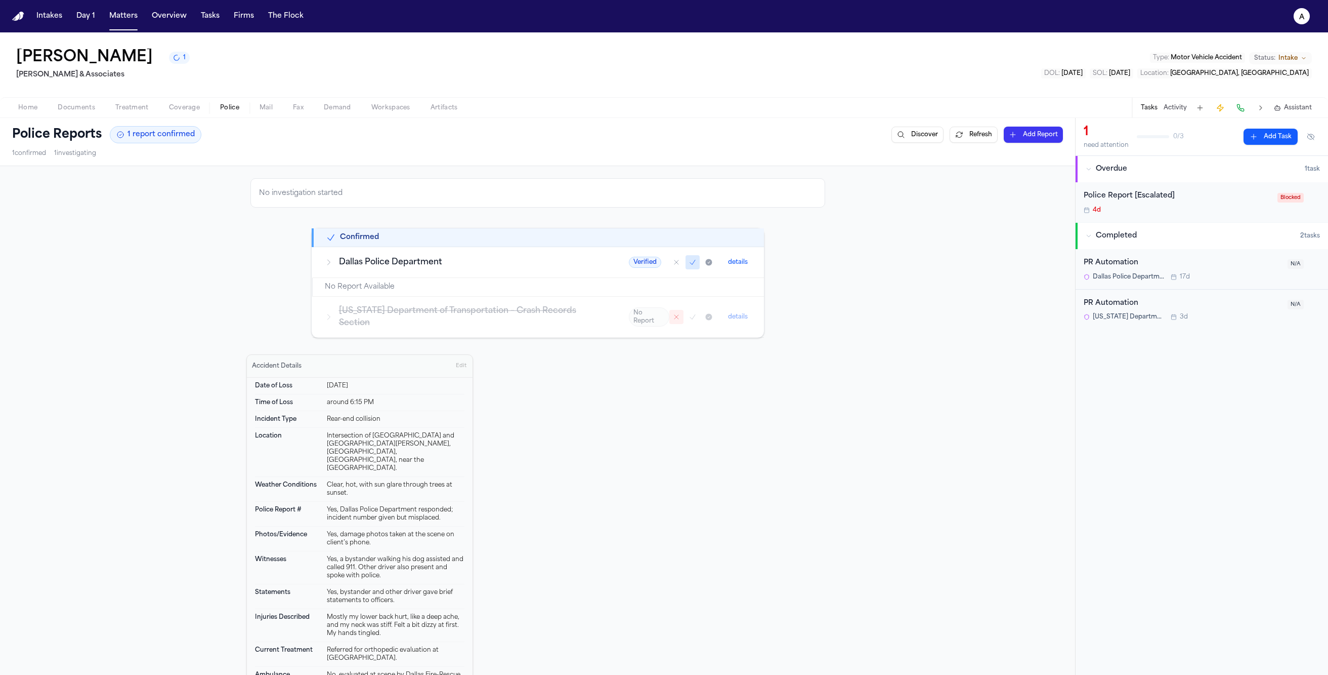
click at [406, 274] on td "Dallas Police Department" at bounding box center [465, 262] width 304 height 31
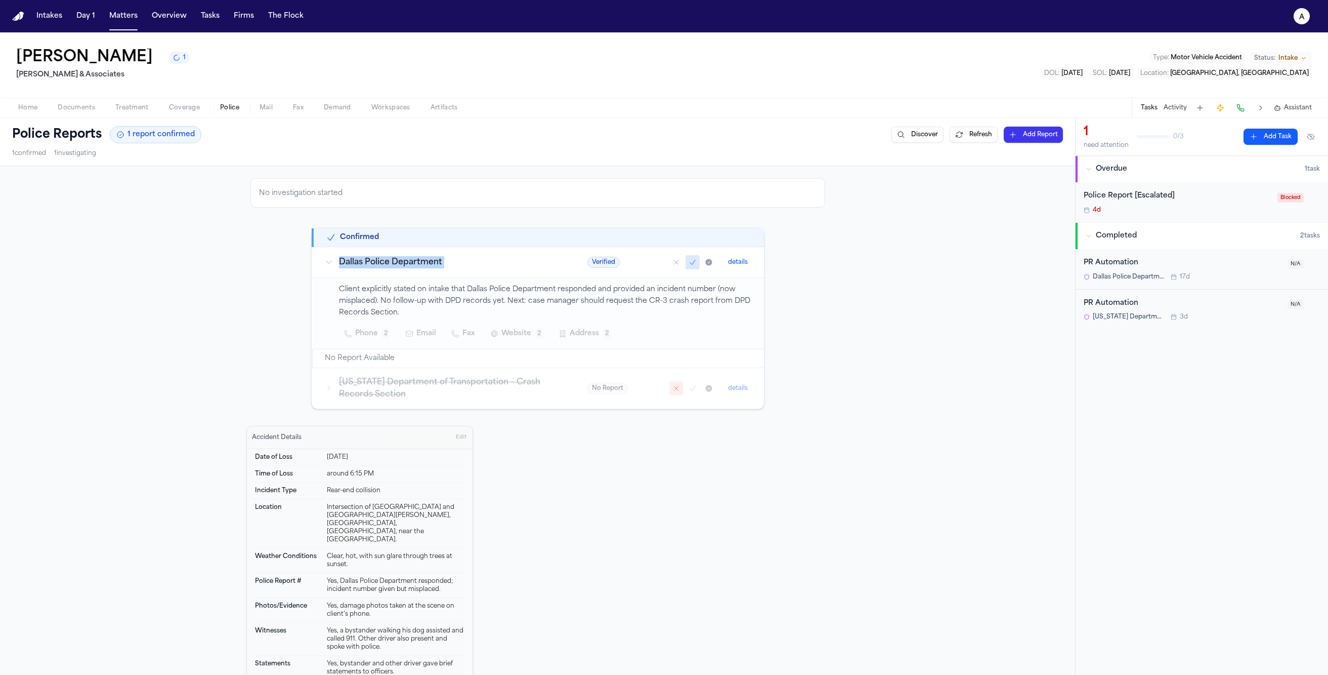
click at [406, 274] on td "Dallas Police Department" at bounding box center [444, 262] width 263 height 31
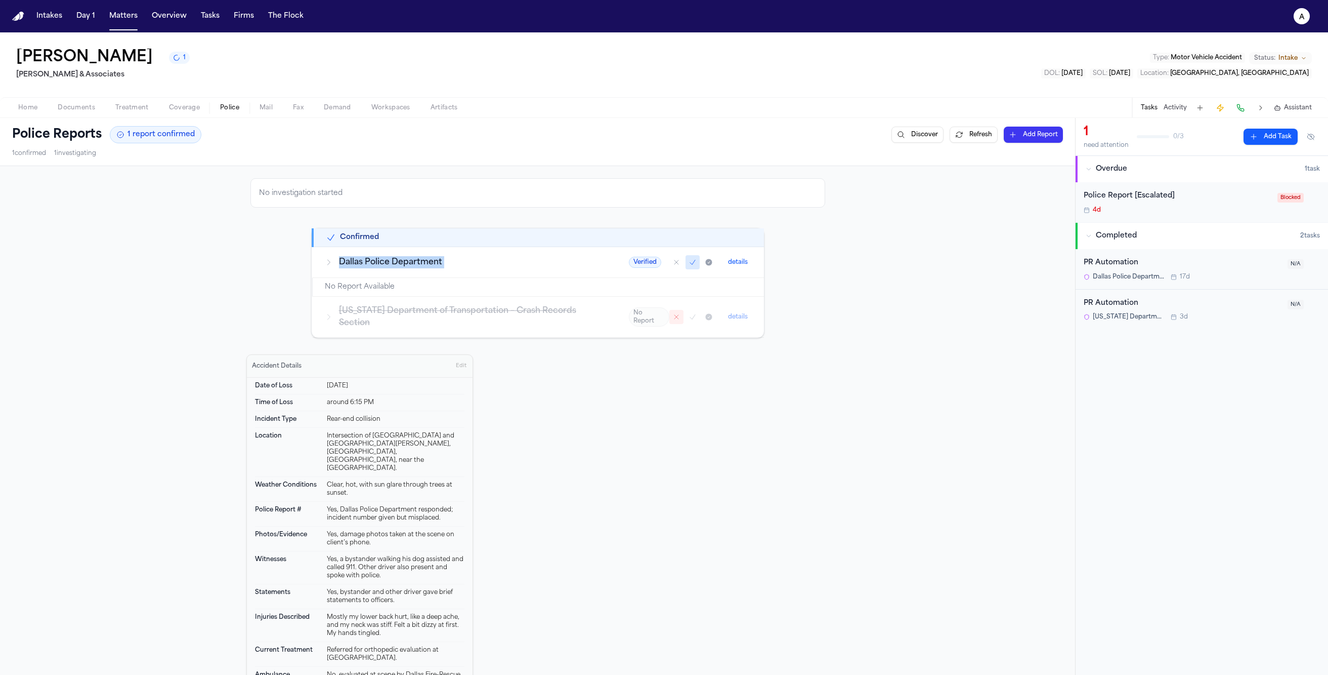
click at [406, 274] on td "Dallas Police Department" at bounding box center [465, 262] width 304 height 31
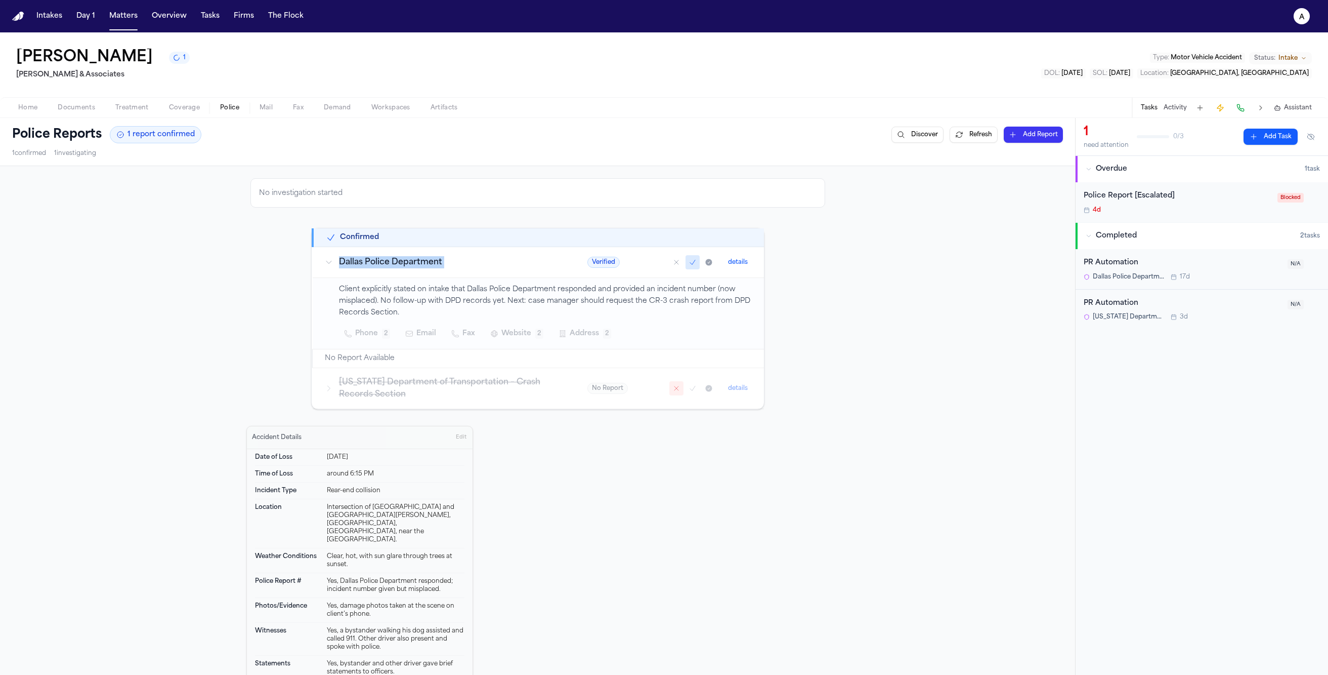
click at [406, 274] on td "Dallas Police Department" at bounding box center [444, 262] width 263 height 31
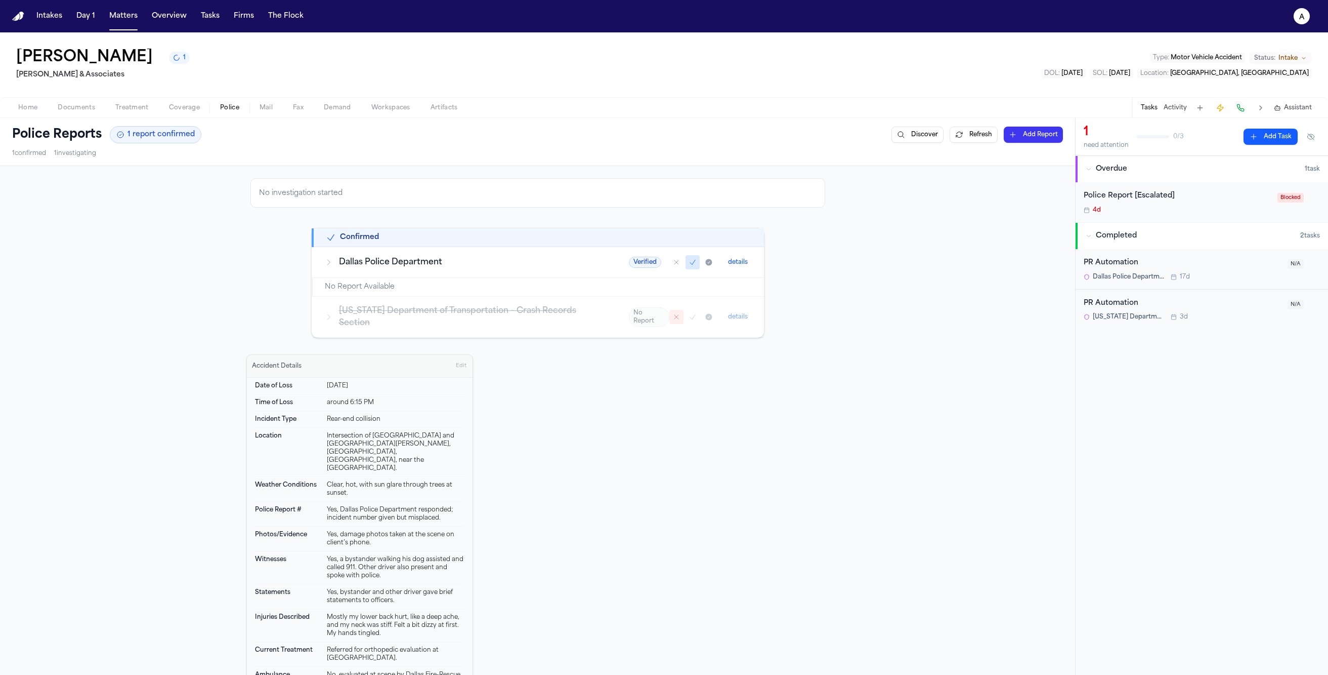
click at [390, 295] on td "No Report Available" at bounding box center [538, 287] width 451 height 19
click at [405, 268] on h3 "Dallas Police Department" at bounding box center [472, 262] width 266 height 12
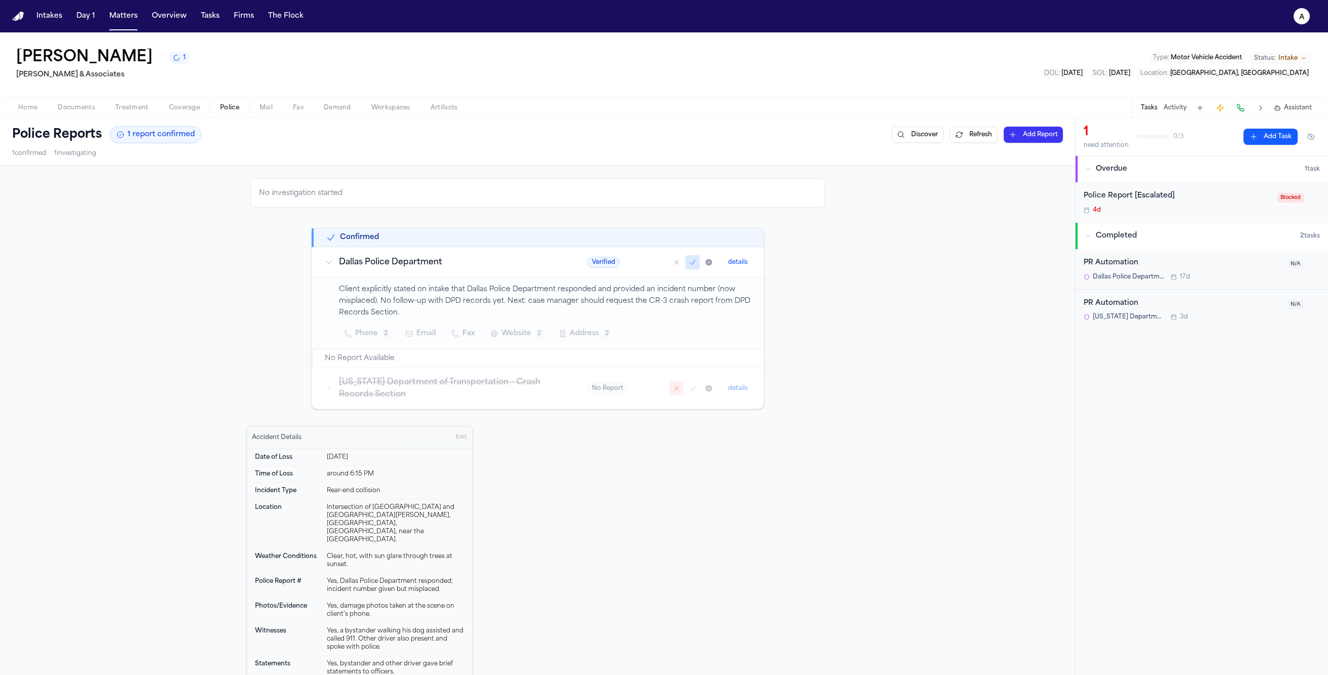
click at [380, 304] on p "Client explicitly stated on intake that Dallas Police Department responded and …" at bounding box center [545, 301] width 413 height 34
click at [380, 303] on p "Client explicitly stated on intake that Dallas Police Department responded and …" at bounding box center [545, 301] width 413 height 34
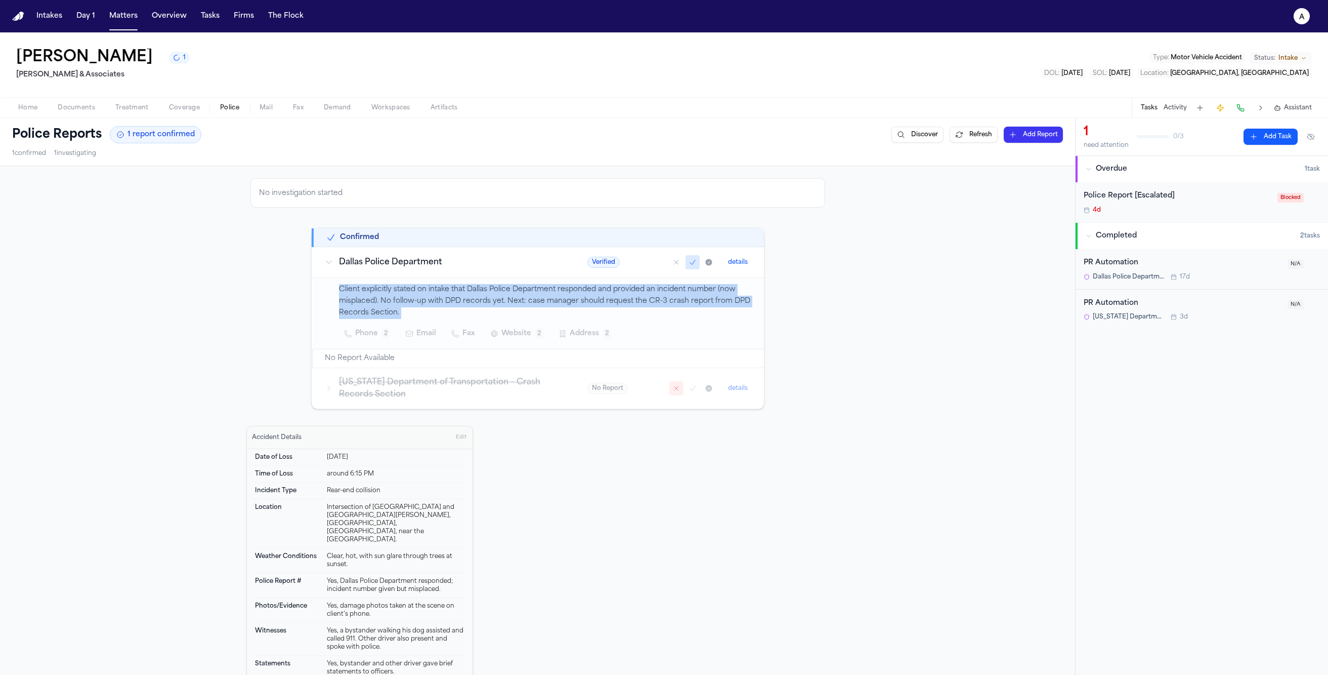
click at [380, 303] on p "Client explicitly stated on intake that Dallas Police Department responded and …" at bounding box center [545, 301] width 413 height 34
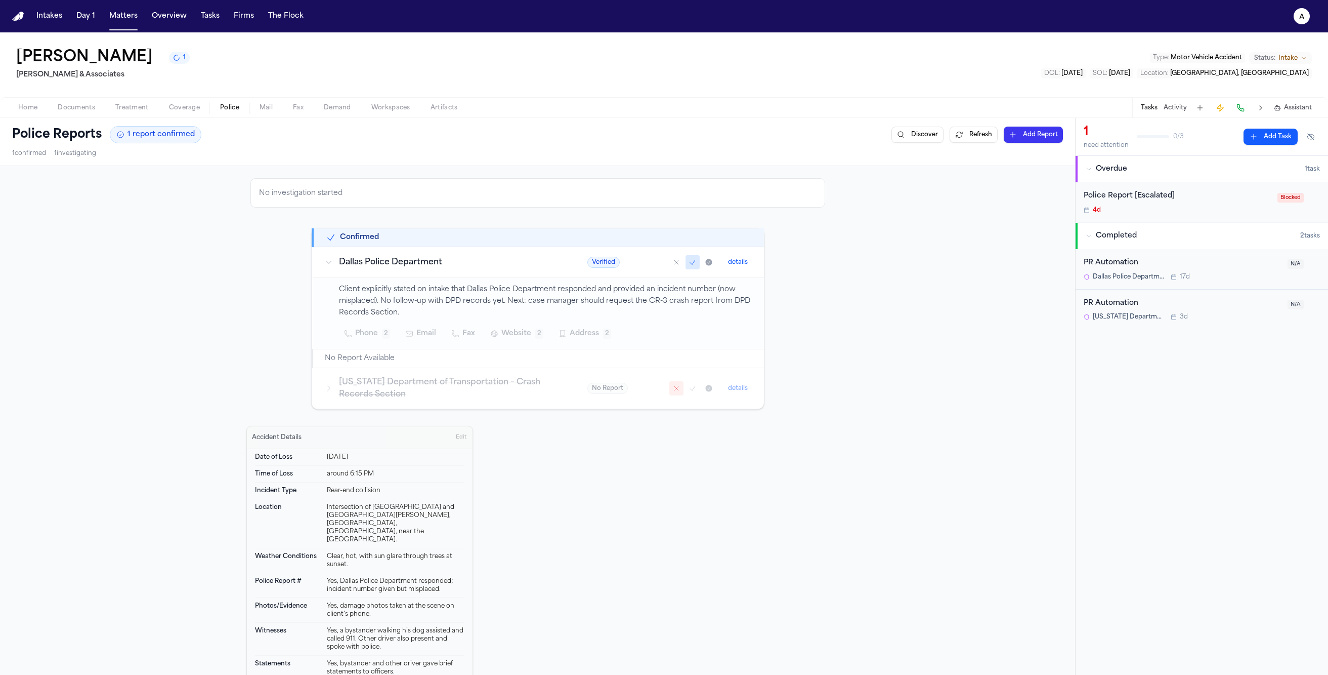
click at [389, 531] on div "Location Intersection of [GEOGRAPHIC_DATA][PERSON_NAME], [GEOGRAPHIC_DATA], [GE…" at bounding box center [360, 523] width 210 height 49
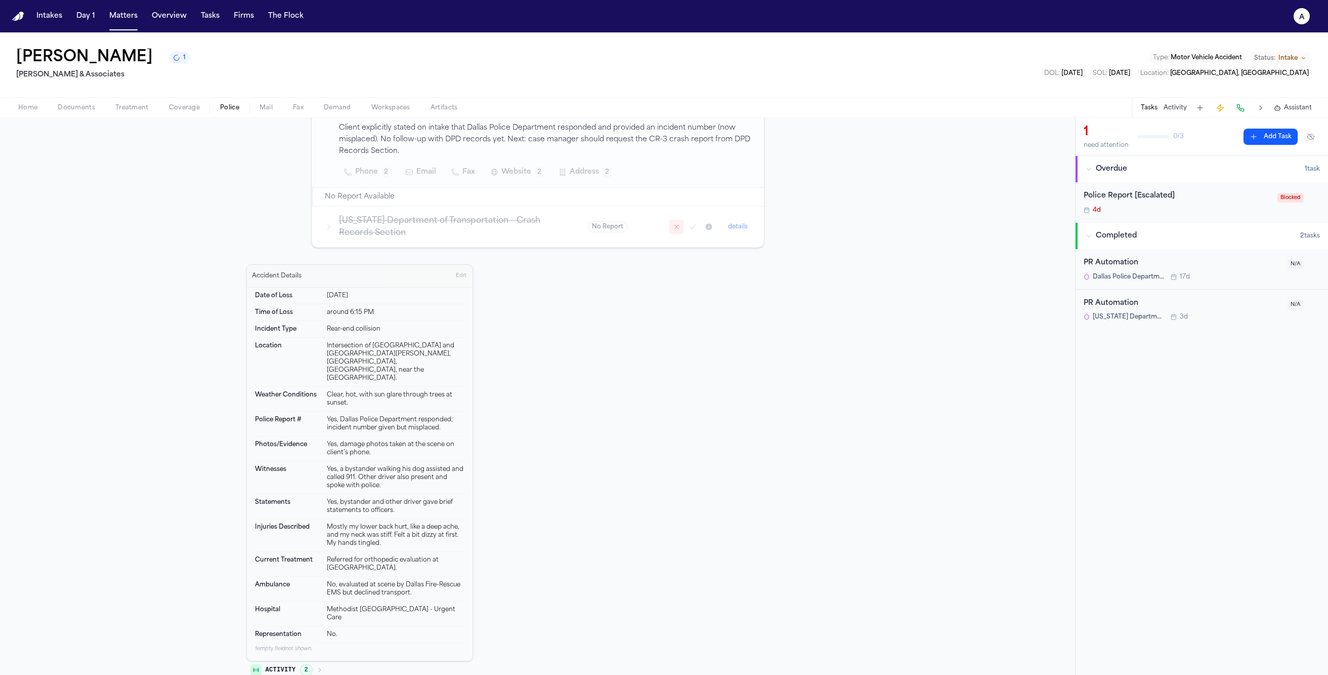
click at [406, 605] on div "Methodist [GEOGRAPHIC_DATA] - Urgent Care" at bounding box center [396, 613] width 138 height 16
click at [330, 640] on div "Date of Loss [DATE] Time of Loss around 6:15 PM Incident Type Rear-end collisio…" at bounding box center [360, 473] width 226 height 373
click at [312, 661] on button "Activity 2" at bounding box center [286, 669] width 80 height 17
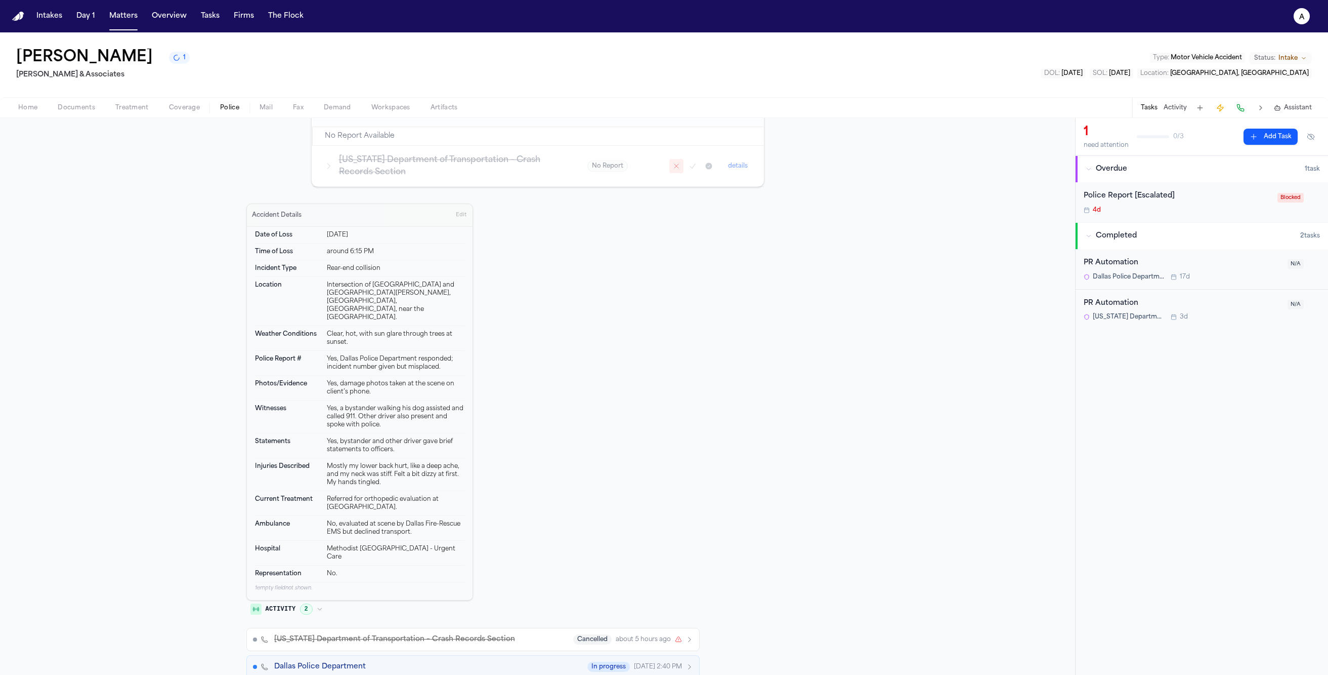
scroll to position [0, 0]
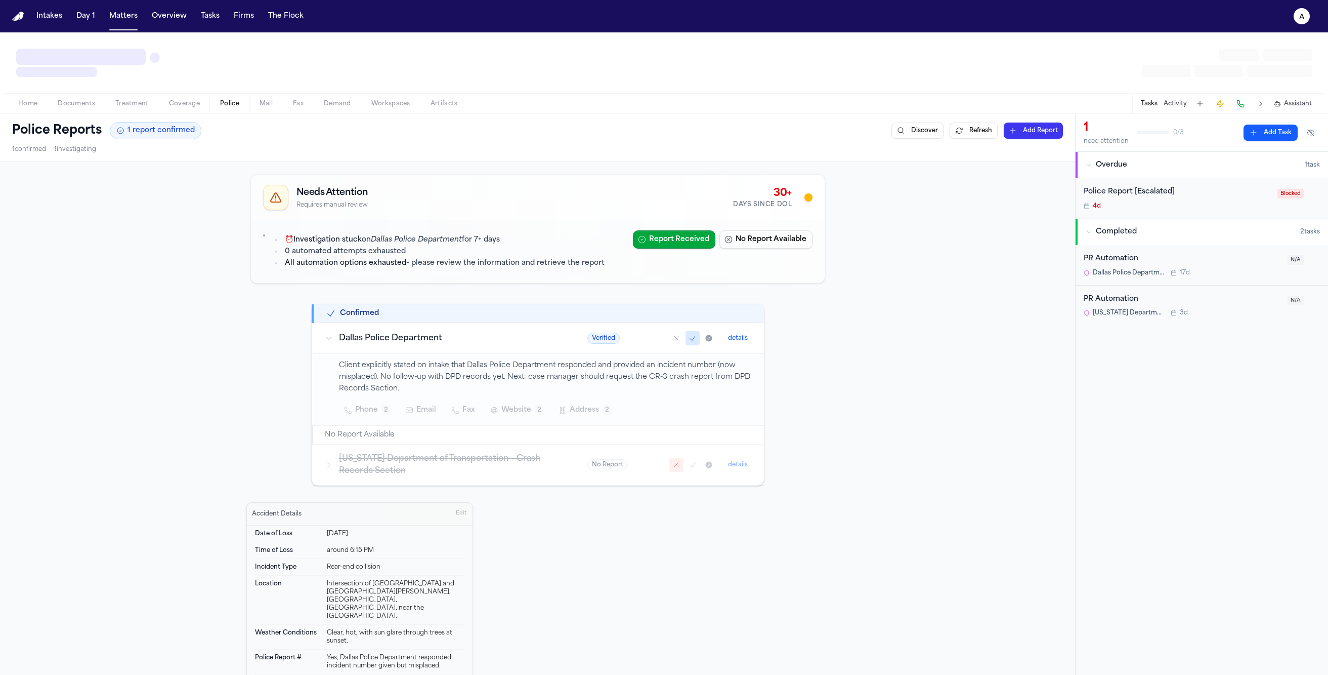
click at [442, 249] on li "0 automated attempts exhausted" at bounding box center [443, 252] width 323 height 12
click at [442, 249] on ul "⏰ Investigation stuck on Dallas Police Department for 7+ days 0 automated attem…" at bounding box center [438, 251] width 334 height 34
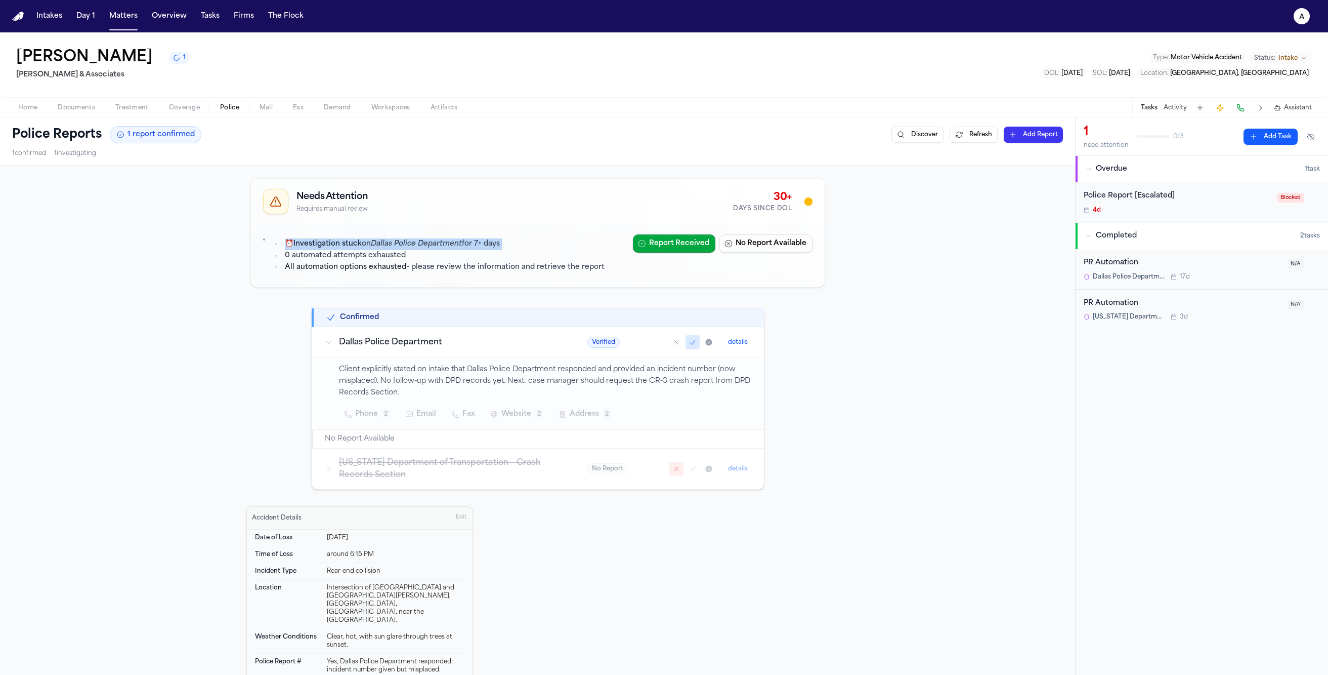
click at [442, 247] on em "Dallas Police Department" at bounding box center [416, 244] width 91 height 8
click at [439, 264] on li "All automation options exhausted - please review the information and retrieve t…" at bounding box center [443, 268] width 323 height 12
click at [438, 271] on li "All automation options exhausted - please review the information and retrieve t…" at bounding box center [443, 268] width 323 height 12
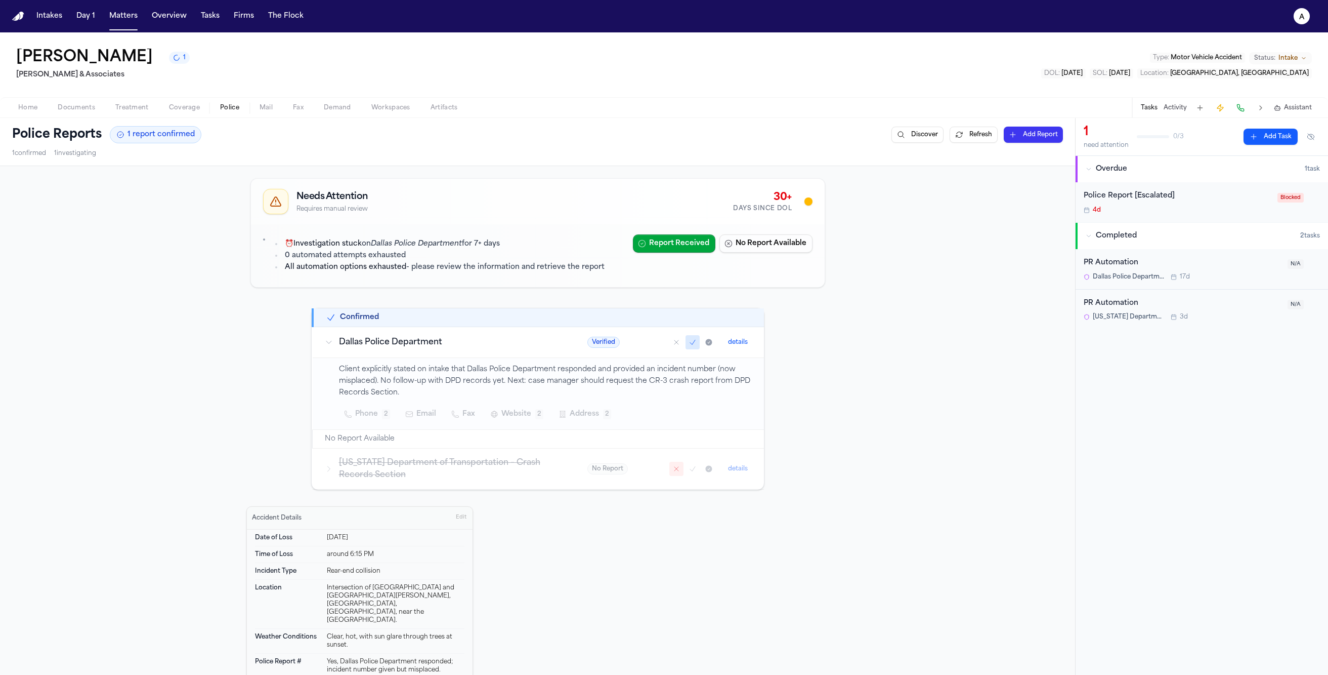
click at [328, 237] on div "⏰ Investigation stuck on Dallas Police Department for 7+ days 0 automated attem…" at bounding box center [438, 255] width 334 height 43
click at [257, 239] on div "⏰ Investigation stuck on Dallas Police Department for 7+ days 0 automated attem…" at bounding box center [538, 255] width 574 height 63
click at [341, 257] on li "0 automated attempts exhausted" at bounding box center [443, 256] width 323 height 12
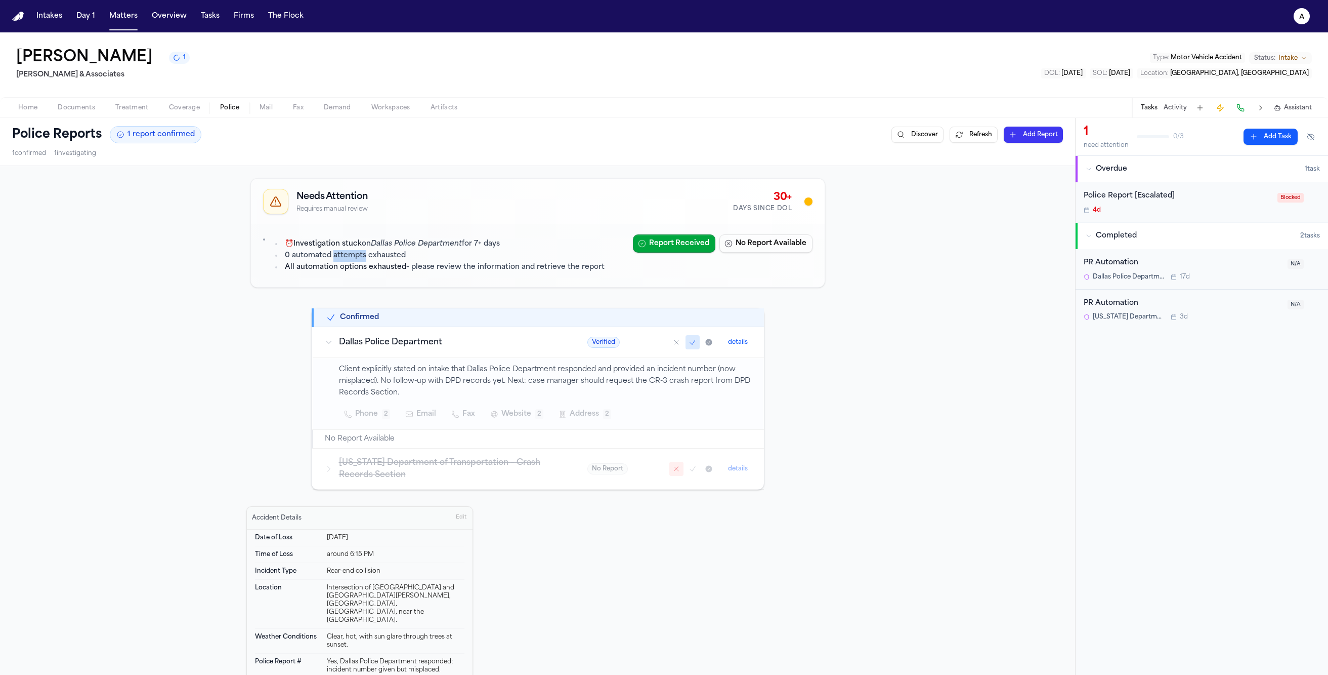
click at [341, 257] on li "0 automated attempts exhausted" at bounding box center [443, 256] width 323 height 12
click at [342, 257] on li "0 automated attempts exhausted" at bounding box center [443, 256] width 323 height 12
click at [347, 271] on strong "All automation options exhausted" at bounding box center [345, 267] width 121 height 8
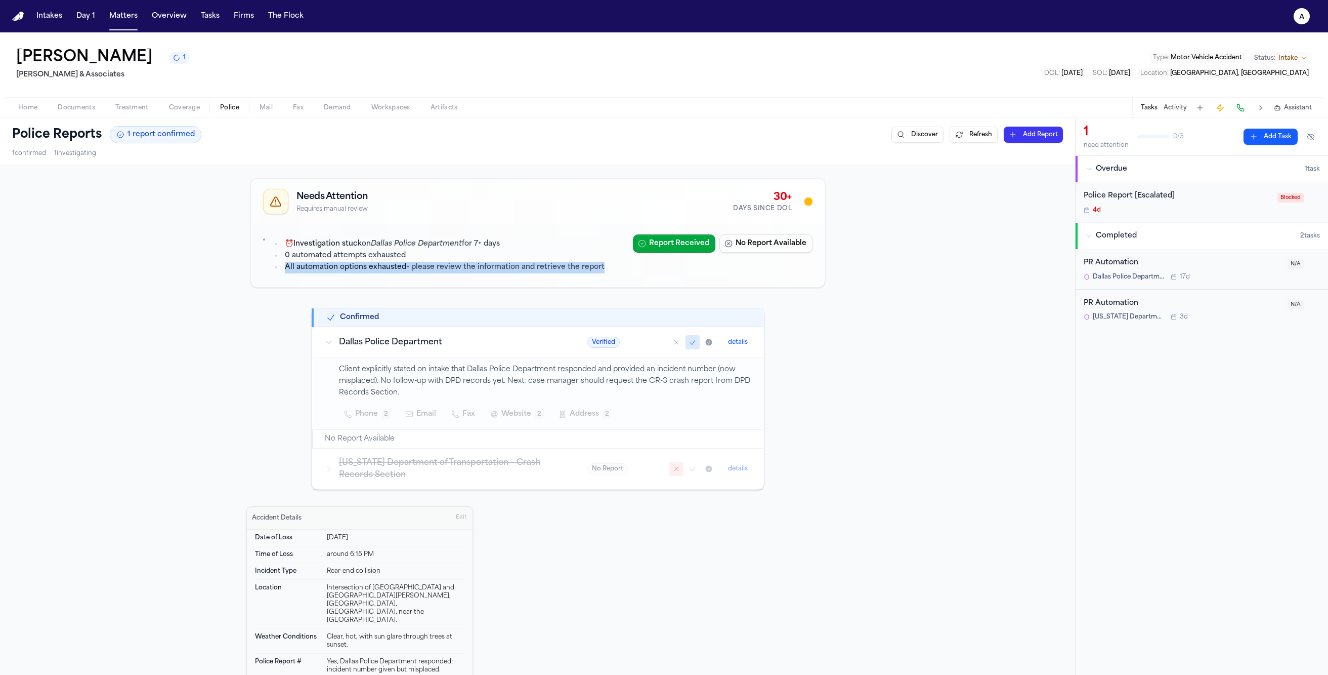
click at [342, 281] on div "⏰ Investigation stuck on Dallas Police Department for 7+ days 0 automated attem…" at bounding box center [538, 255] width 574 height 63
click at [196, 328] on div "Needs Attention Requires manual review 30+ Days Since DOL ⏰ Investigation stuck…" at bounding box center [537, 549] width 1075 height 766
